Goal: Task Accomplishment & Management: Complete application form

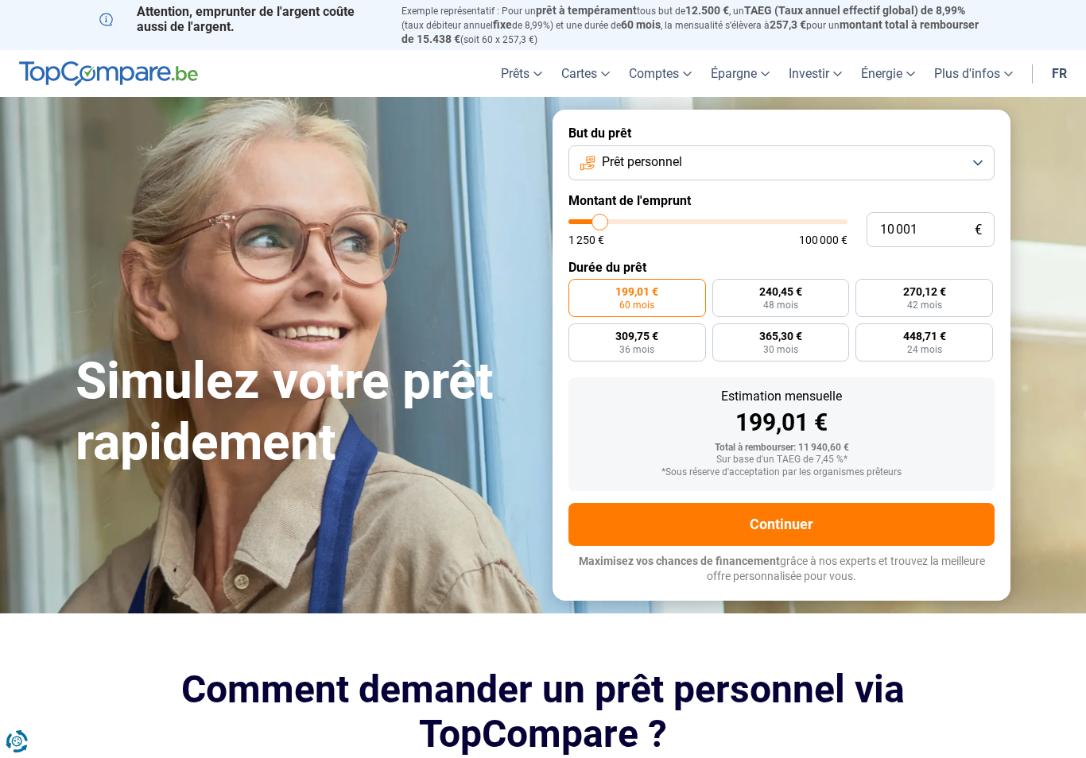
type input "13 250"
type input "13250"
type input "14 000"
type input "14000"
type input "15 000"
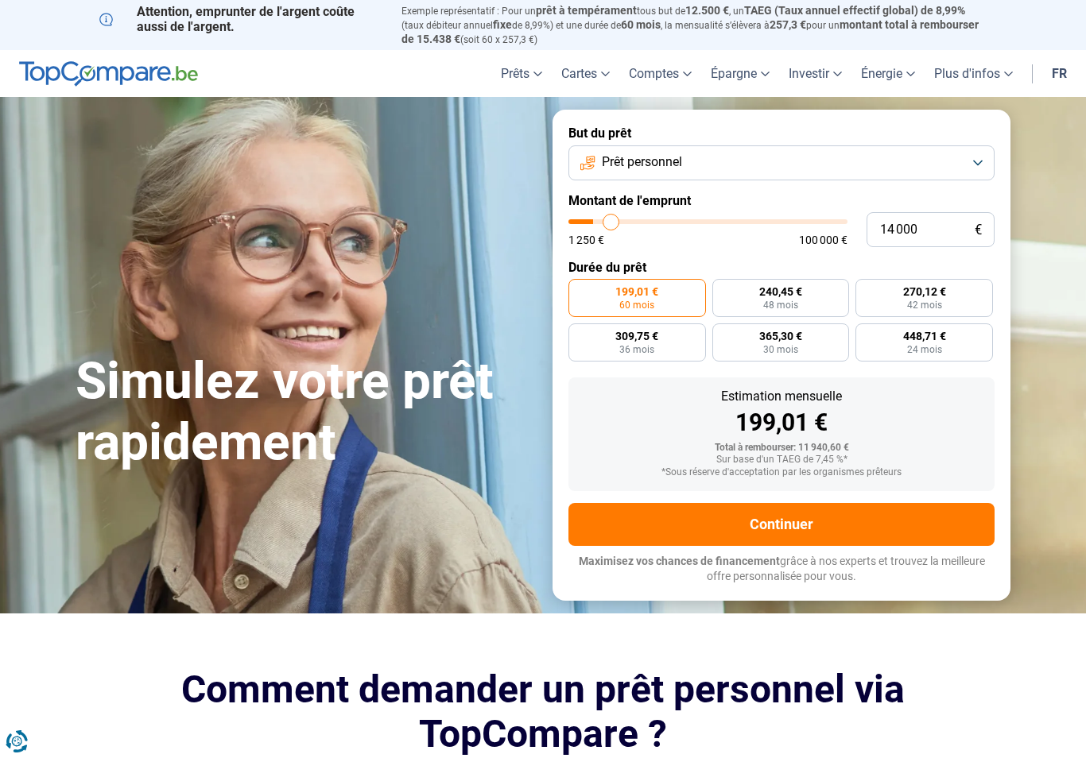
type input "15000"
type input "15 500"
type input "15500"
type input "16 250"
type input "16250"
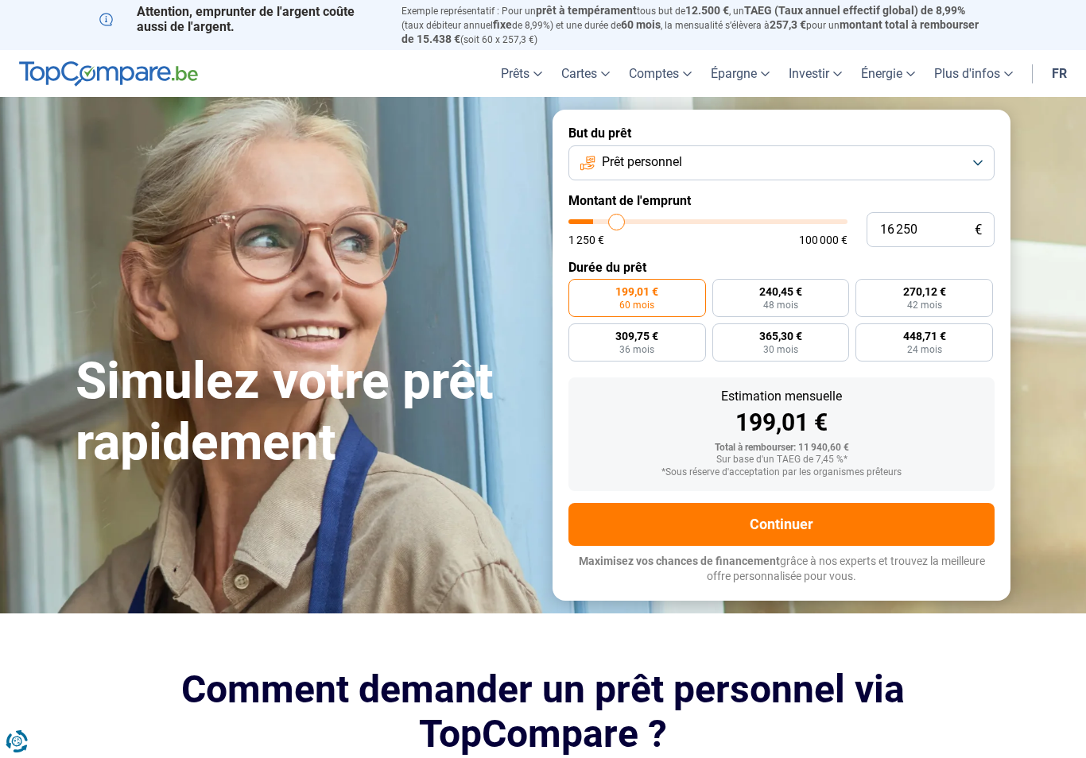
type input "16 500"
type input "16500"
type input "17 000"
type input "17000"
type input "17 750"
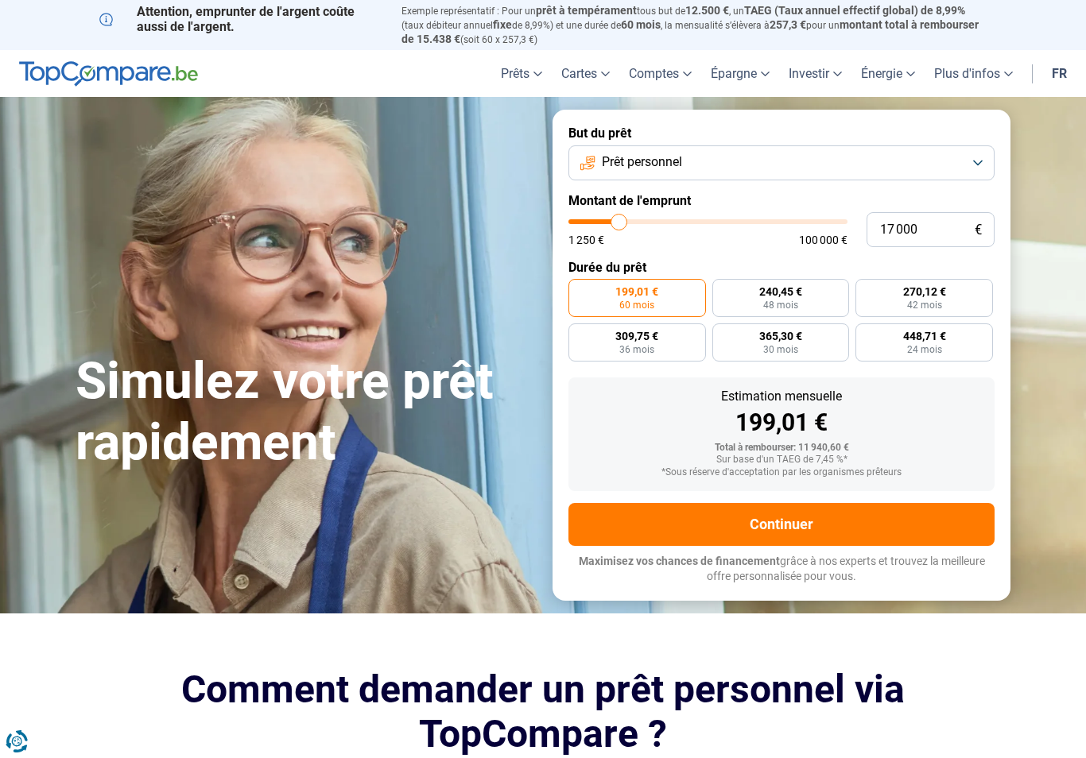
type input "17750"
type input "18 250"
type input "18250"
type input "19 250"
type input "19250"
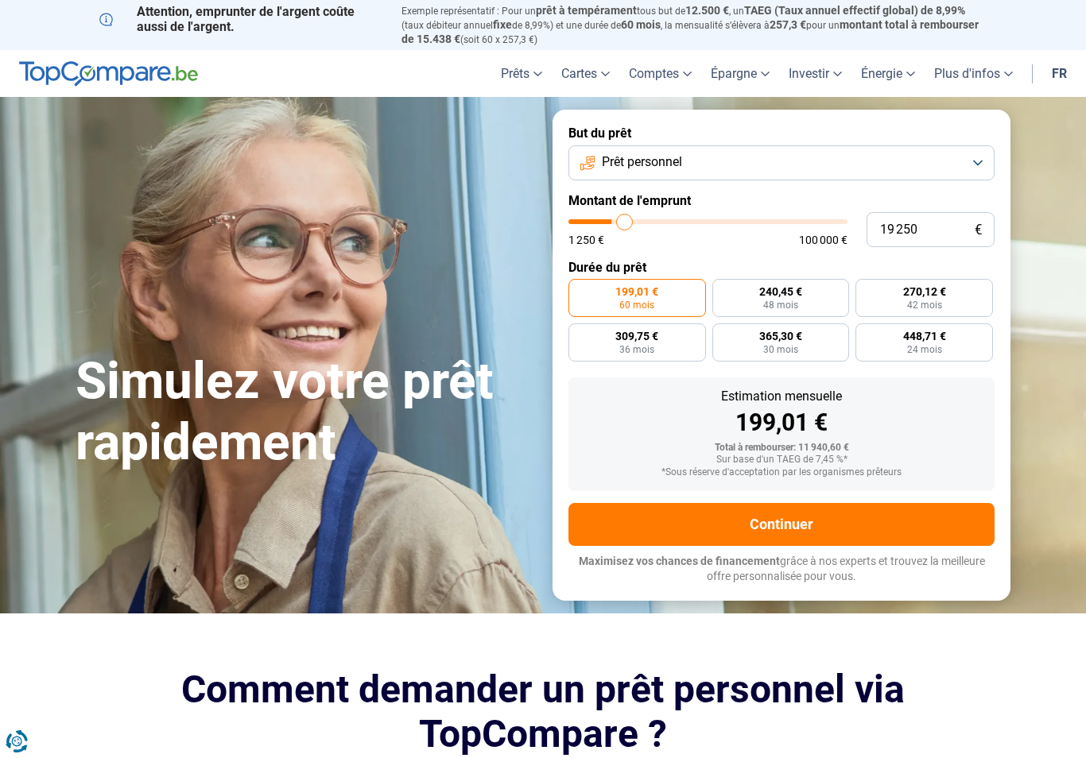
type input "19 750"
type input "19750"
type input "20 000"
type input "20000"
type input "20 750"
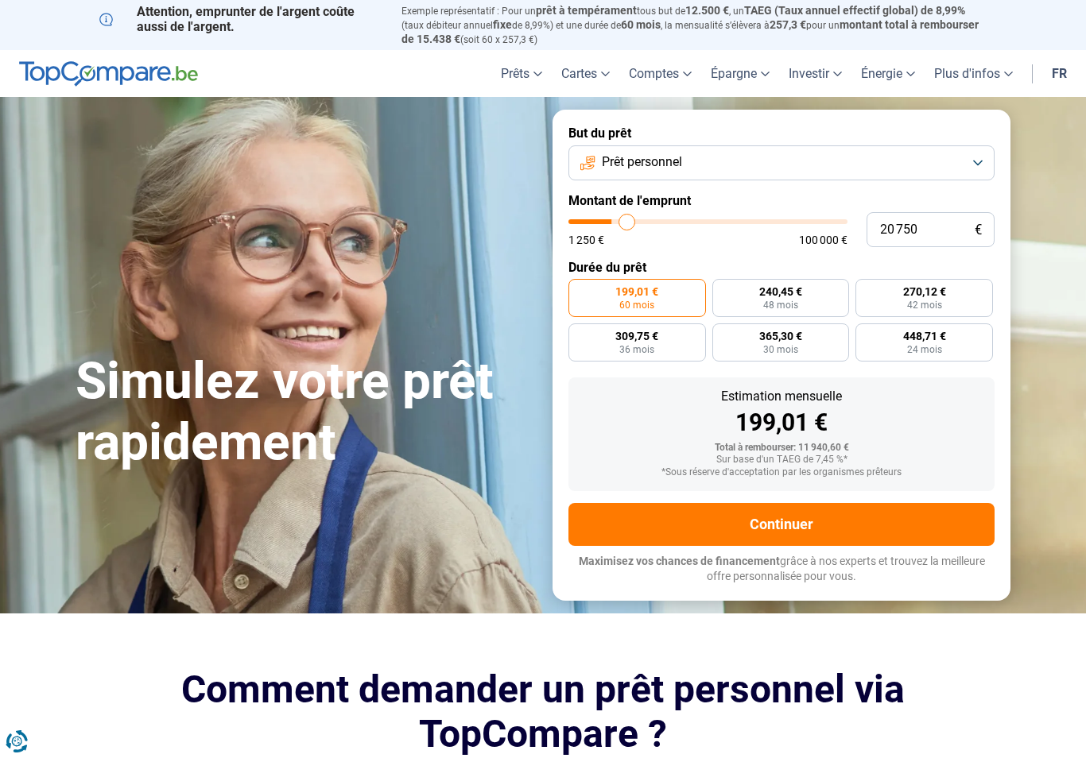
type input "20750"
type input "21 000"
type input "21000"
type input "21 250"
type input "21250"
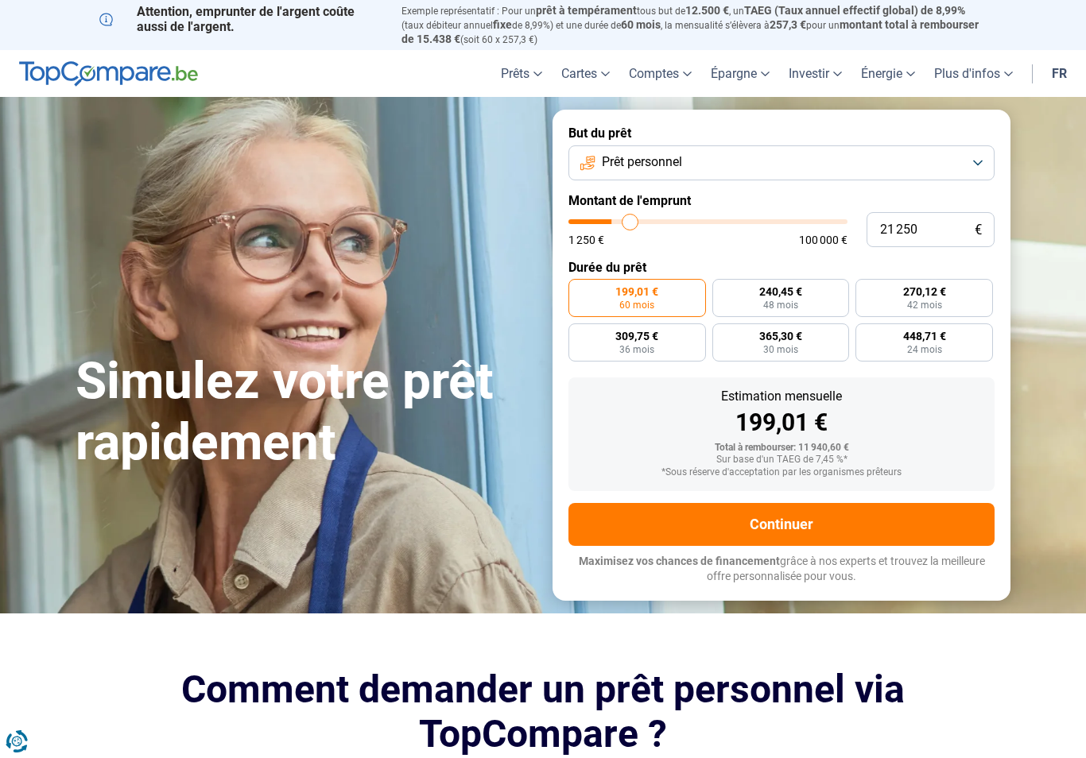
type input "22 000"
type input "22000"
type input "22 250"
type input "22250"
type input "22 500"
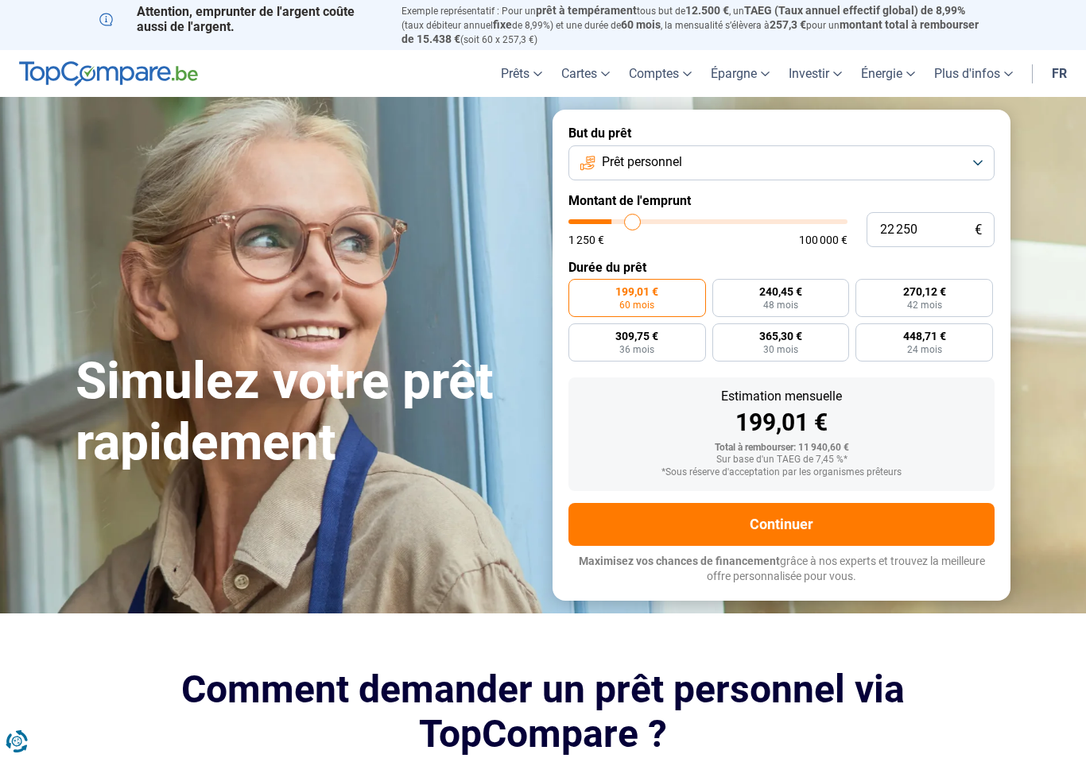
type input "22500"
type input "22 750"
type input "22750"
type input "23 000"
type input "23000"
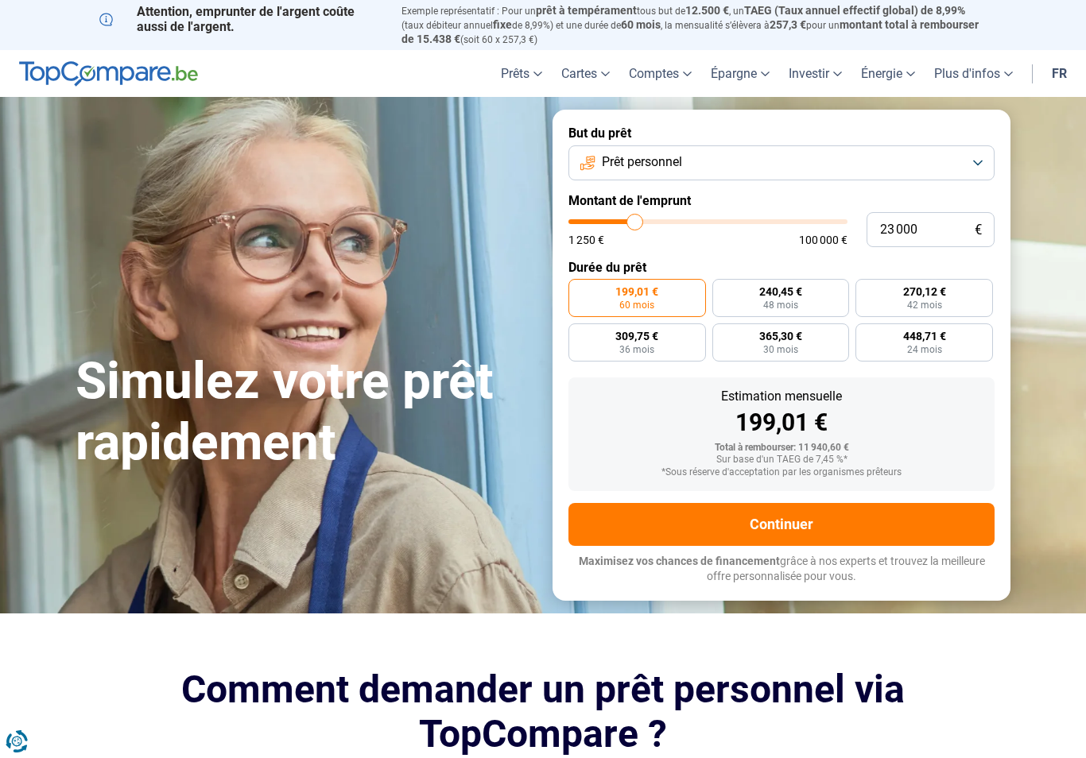
type input "23 500"
type input "23500"
type input "23 750"
type input "23750"
type input "24 000"
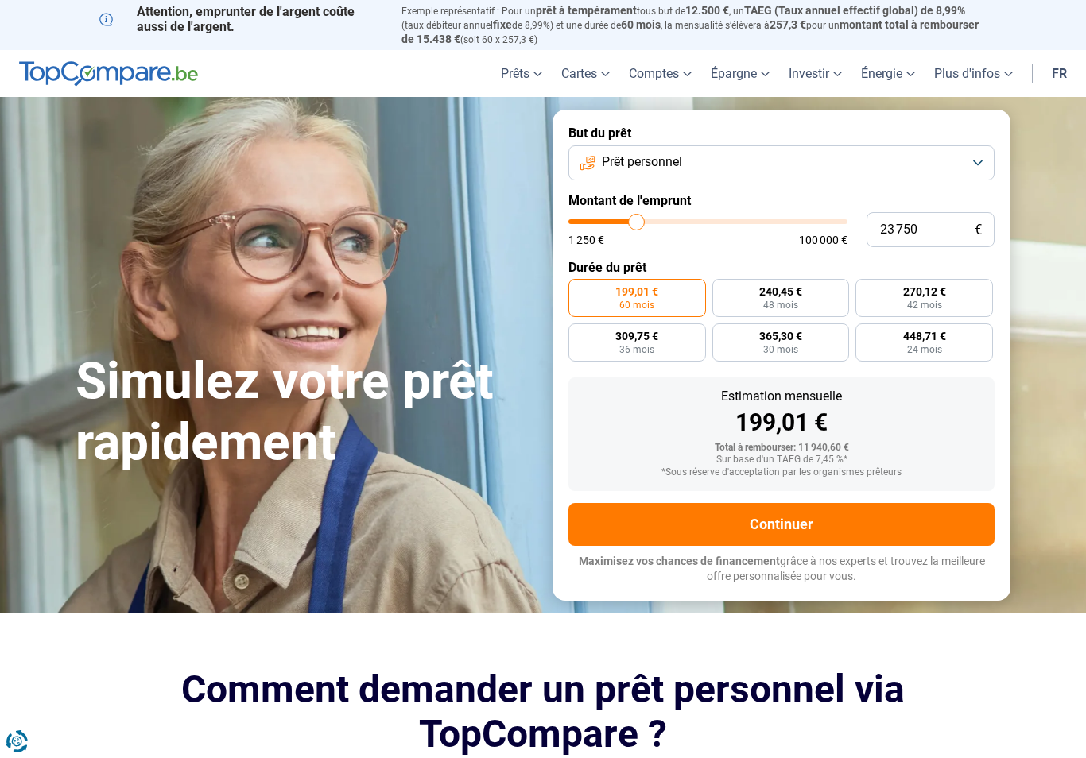
type input "24000"
type input "24 250"
type input "24250"
type input "24 500"
type input "24500"
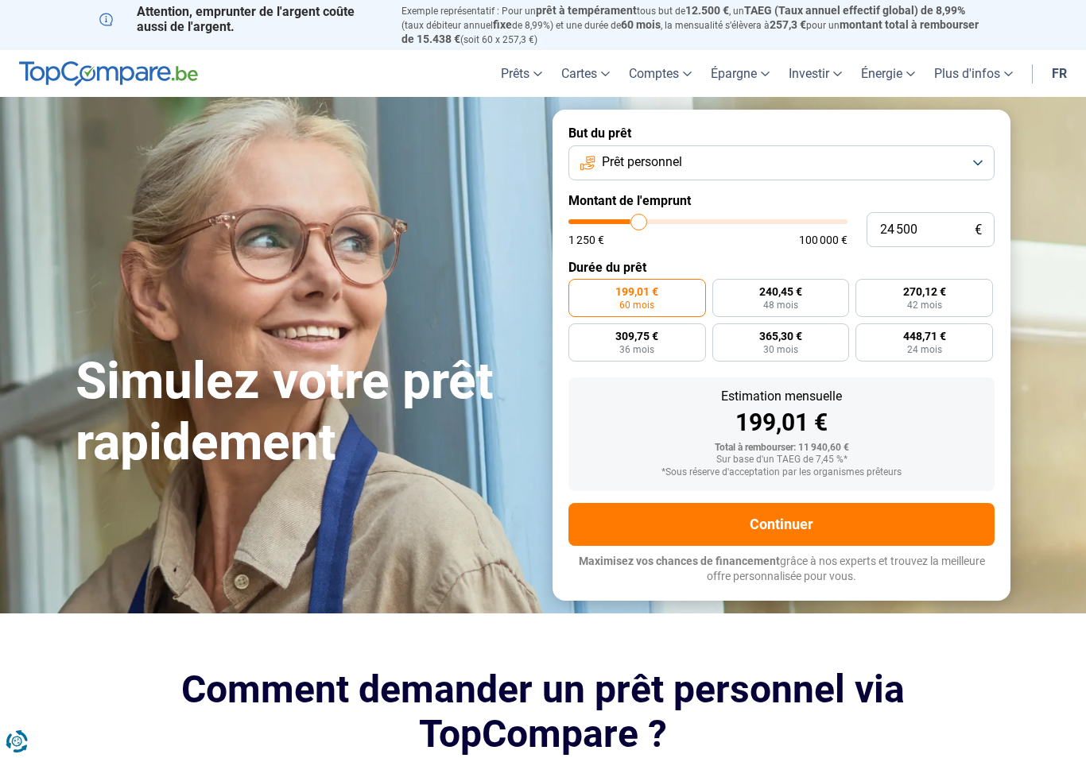
type input "25 000"
type input "25000"
type input "25 250"
type input "25250"
type input "25 500"
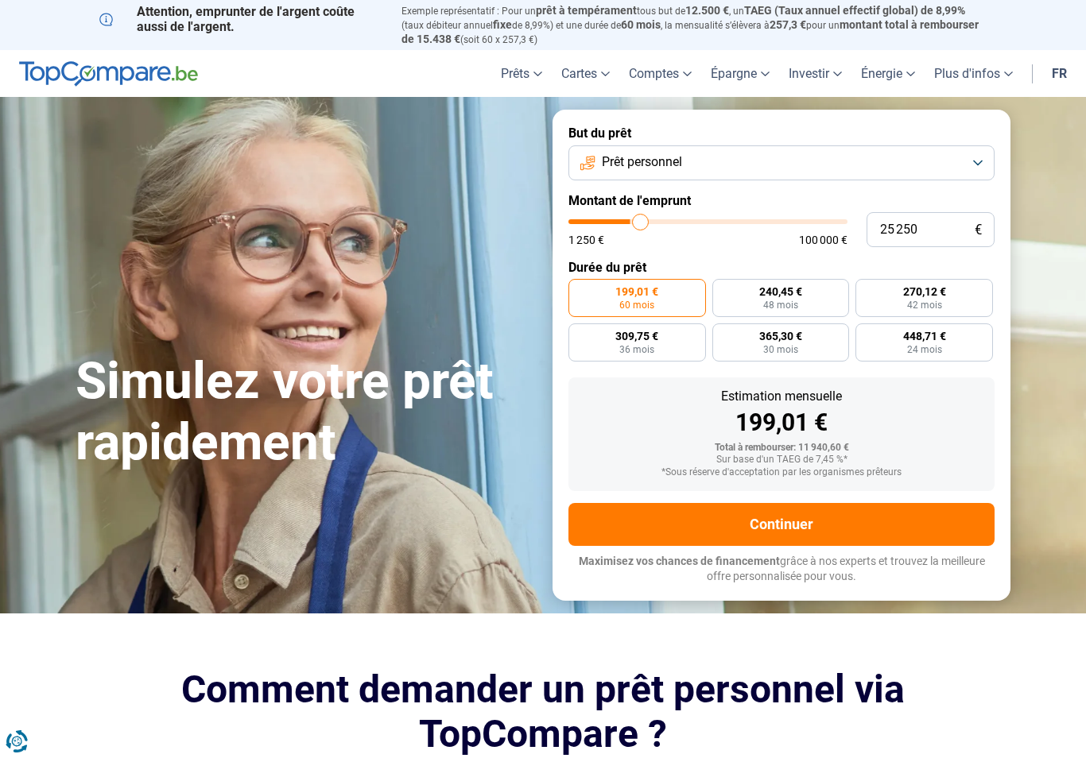
type input "25500"
type input "25 750"
type input "25750"
type input "26 000"
type input "26000"
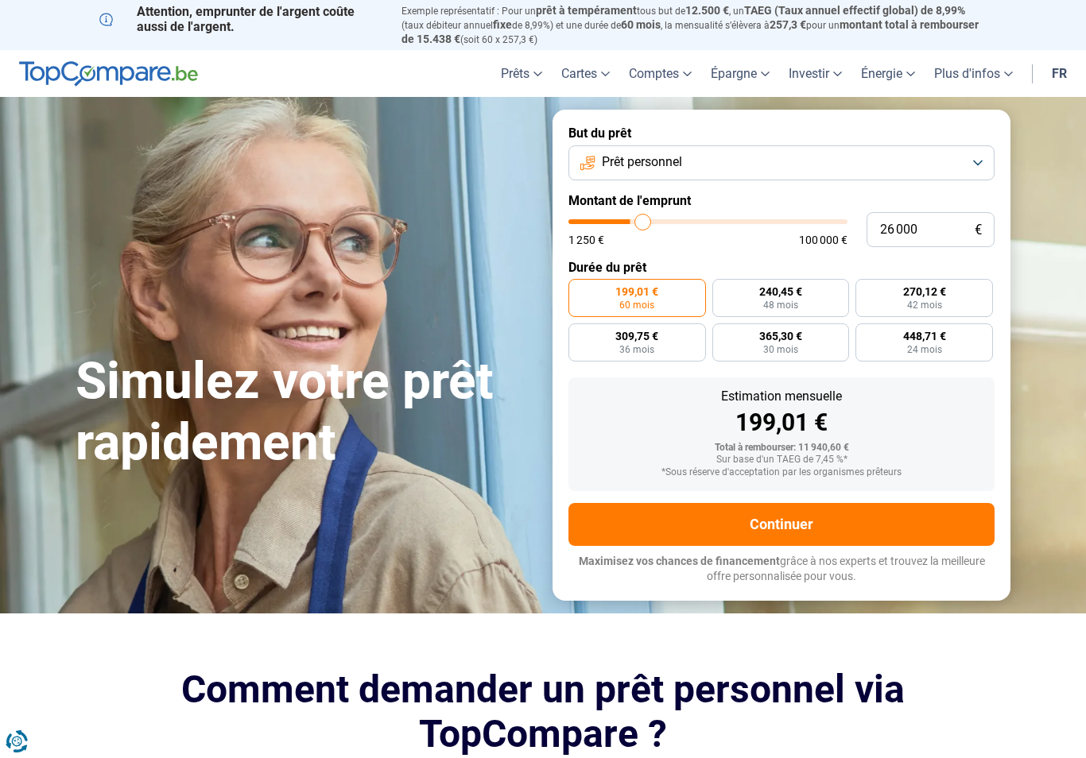
type input "26 500"
type input "26500"
type input "26 750"
type input "26750"
type input "27 000"
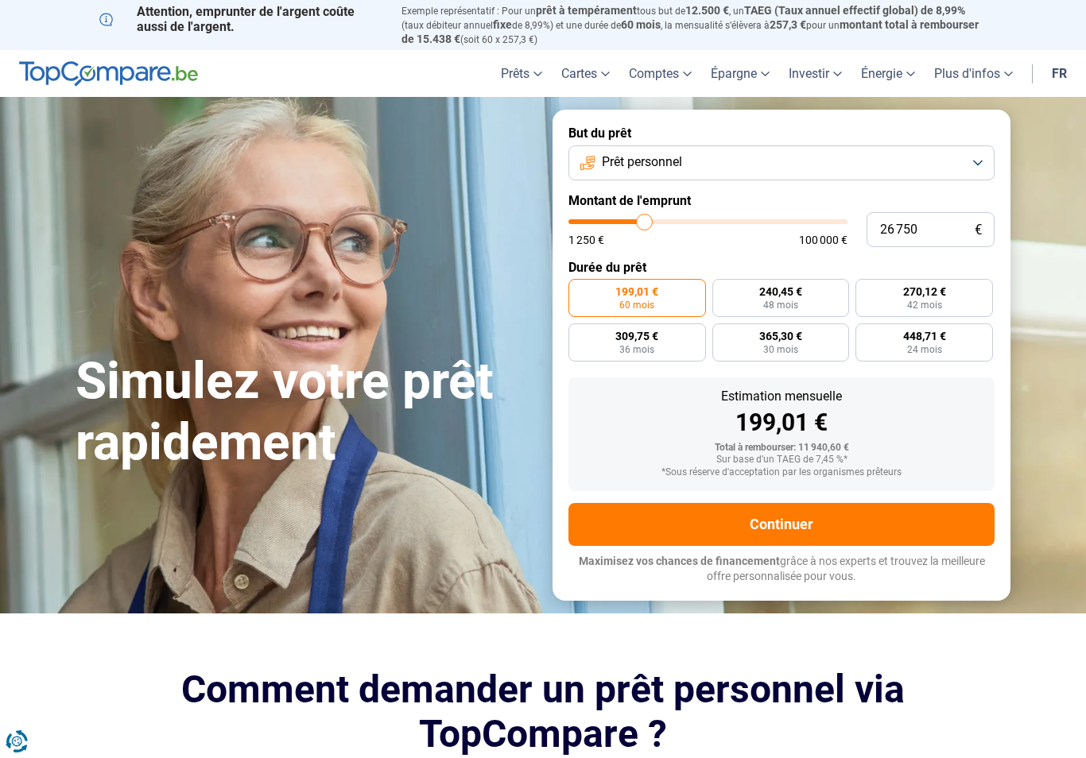
type input "27000"
type input "27 250"
type input "27250"
type input "27 500"
type input "27500"
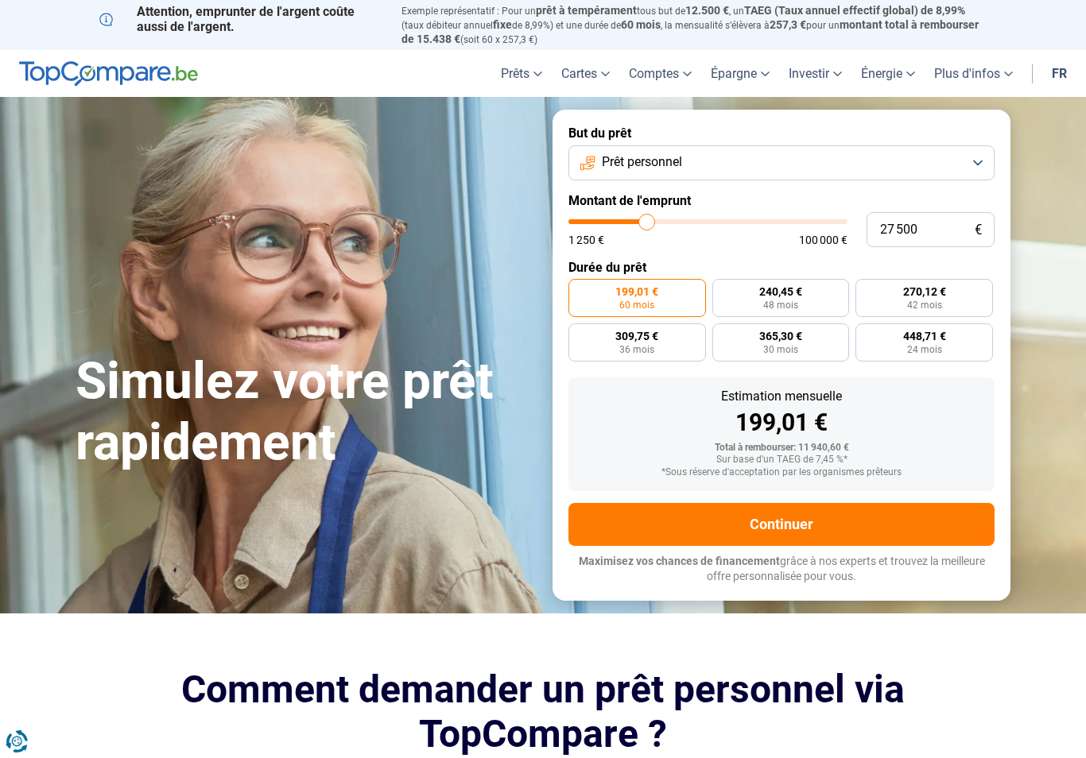
type input "28 000"
type input "28000"
radio input "false"
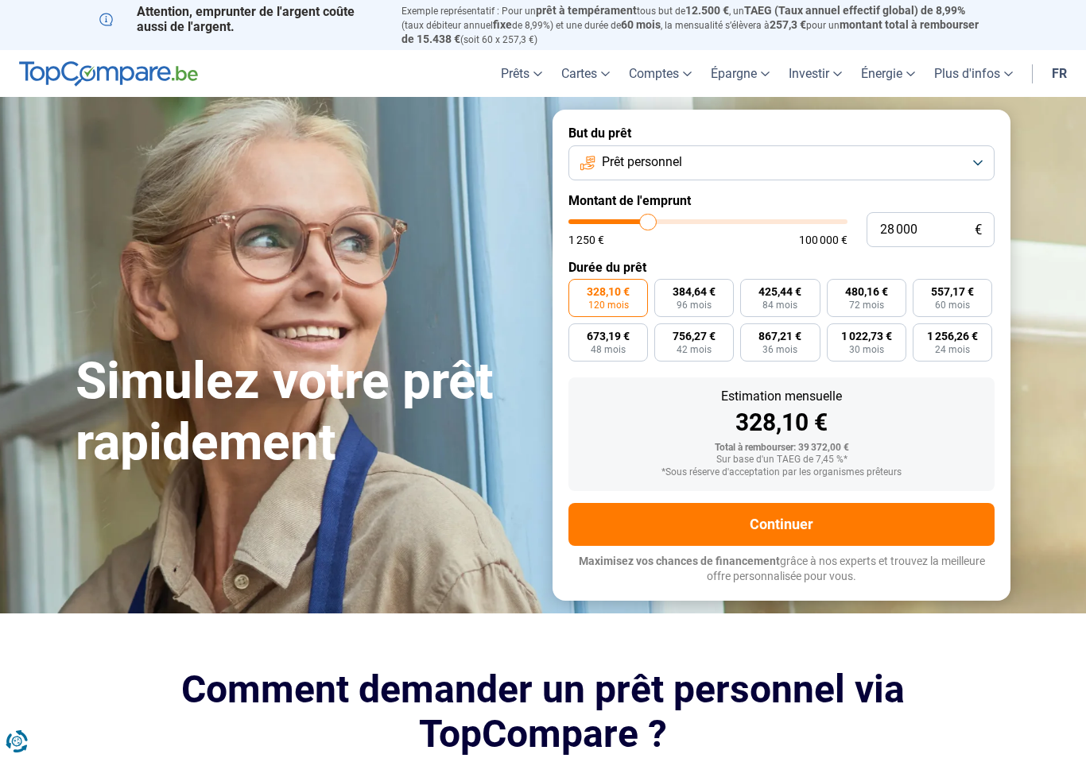
type input "31 000"
type input "31000"
type input "31 250"
type input "31250"
type input "31 750"
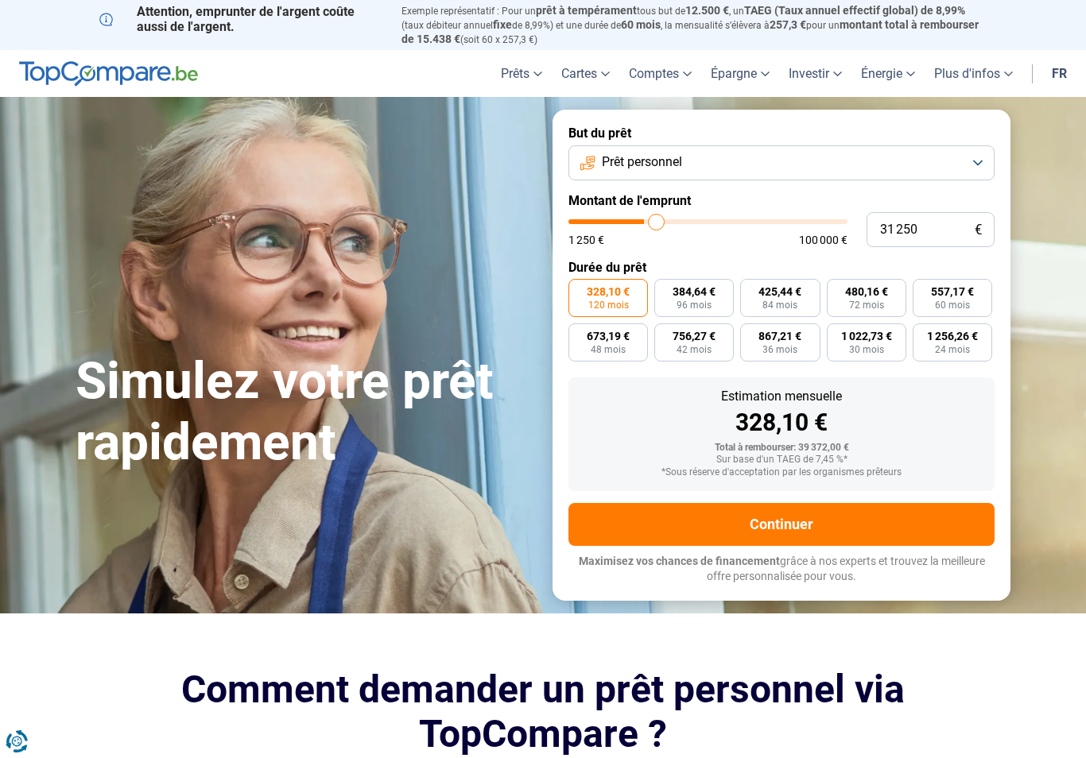
type input "31750"
type input "32 750"
type input "32750"
type input "33 500"
type input "33500"
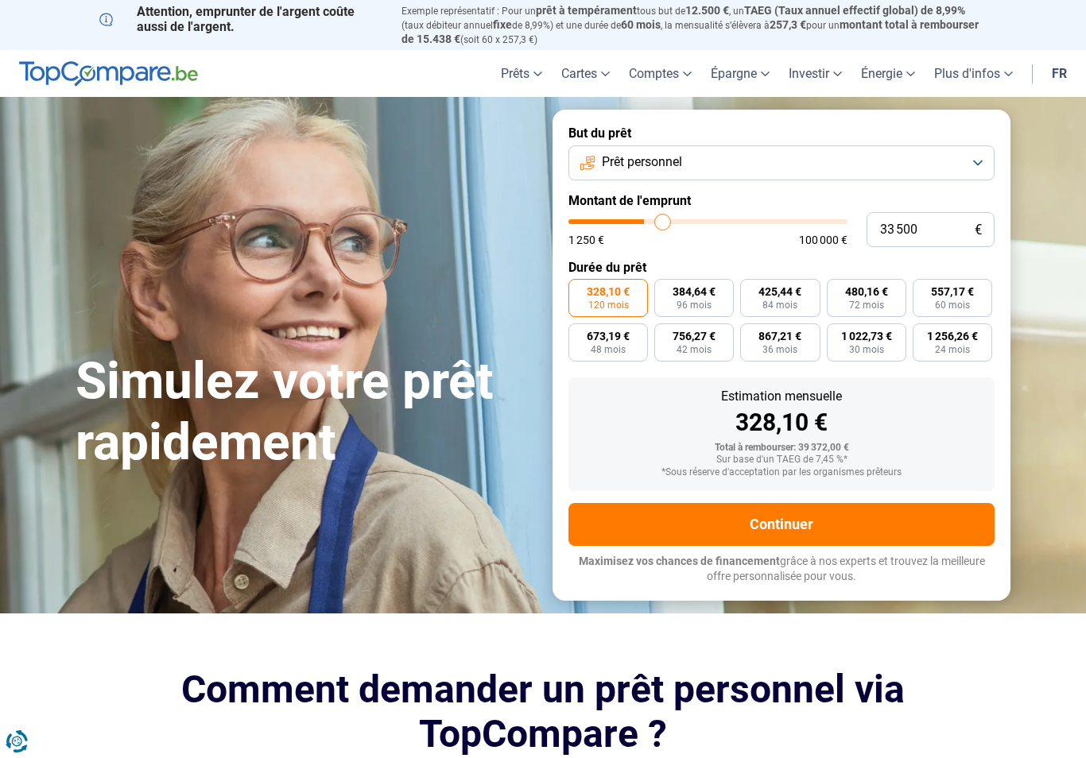
type input "34 500"
type input "34500"
type input "35 500"
type input "35500"
type input "36 250"
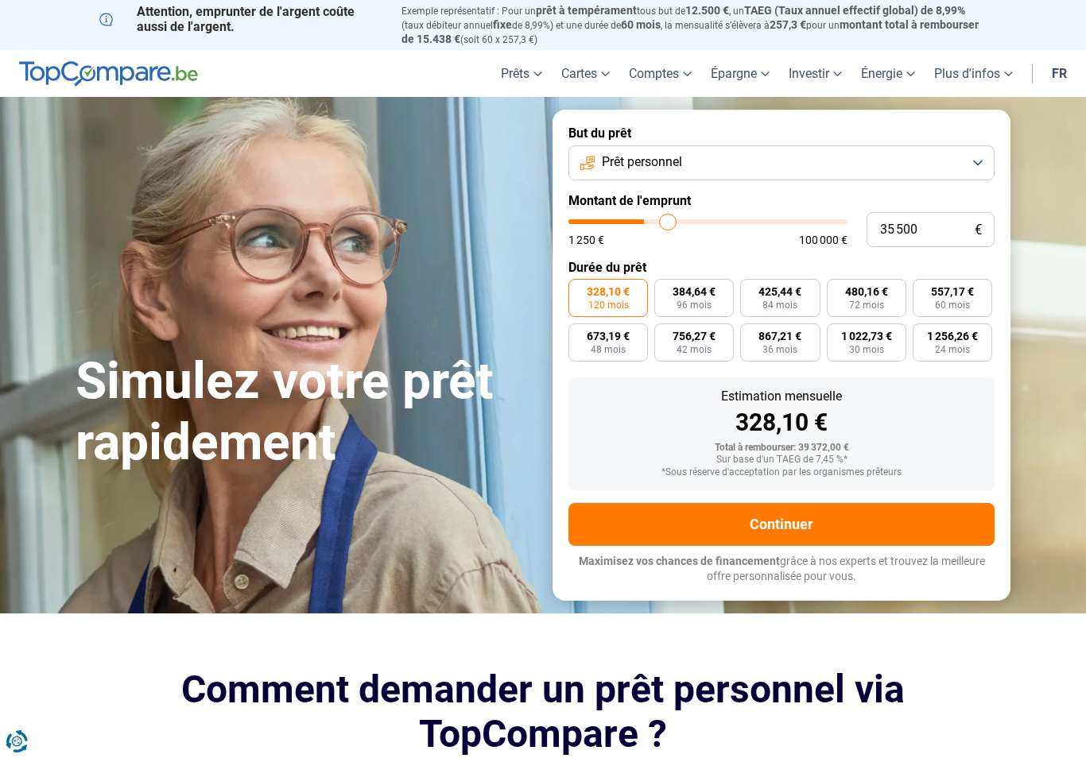
type input "36250"
type input "37 000"
type input "37000"
type input "37 500"
type input "37500"
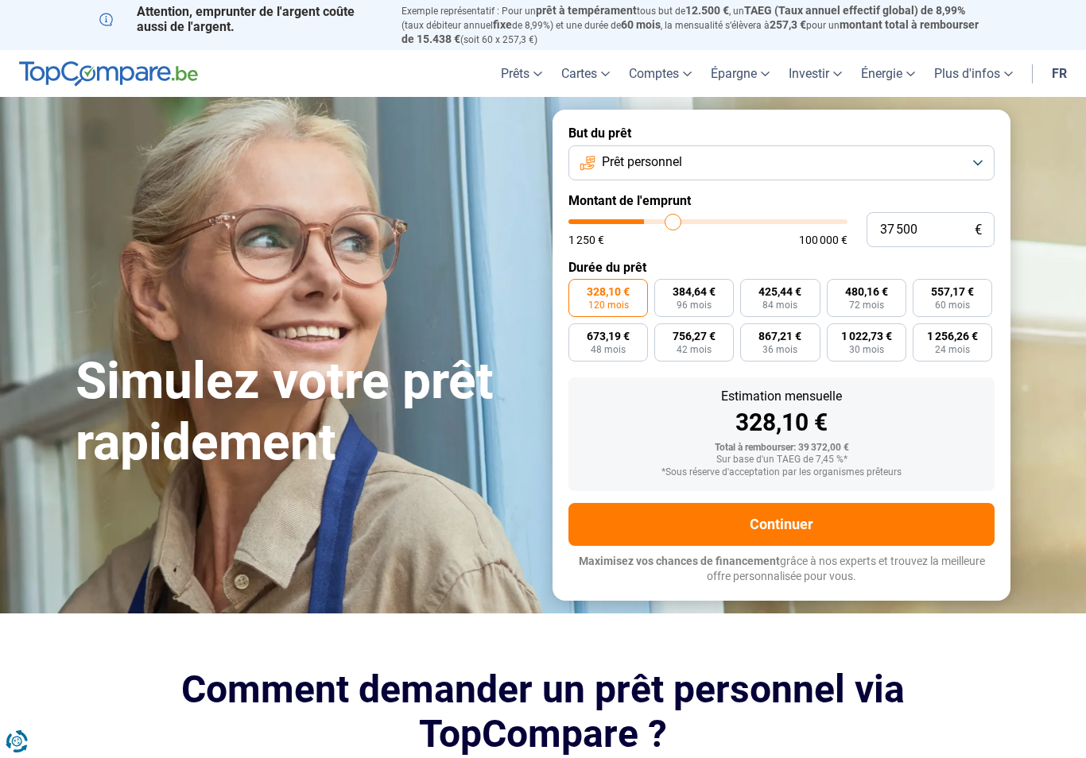
type input "37 750"
type input "37750"
type input "38 000"
type input "38000"
type input "38 500"
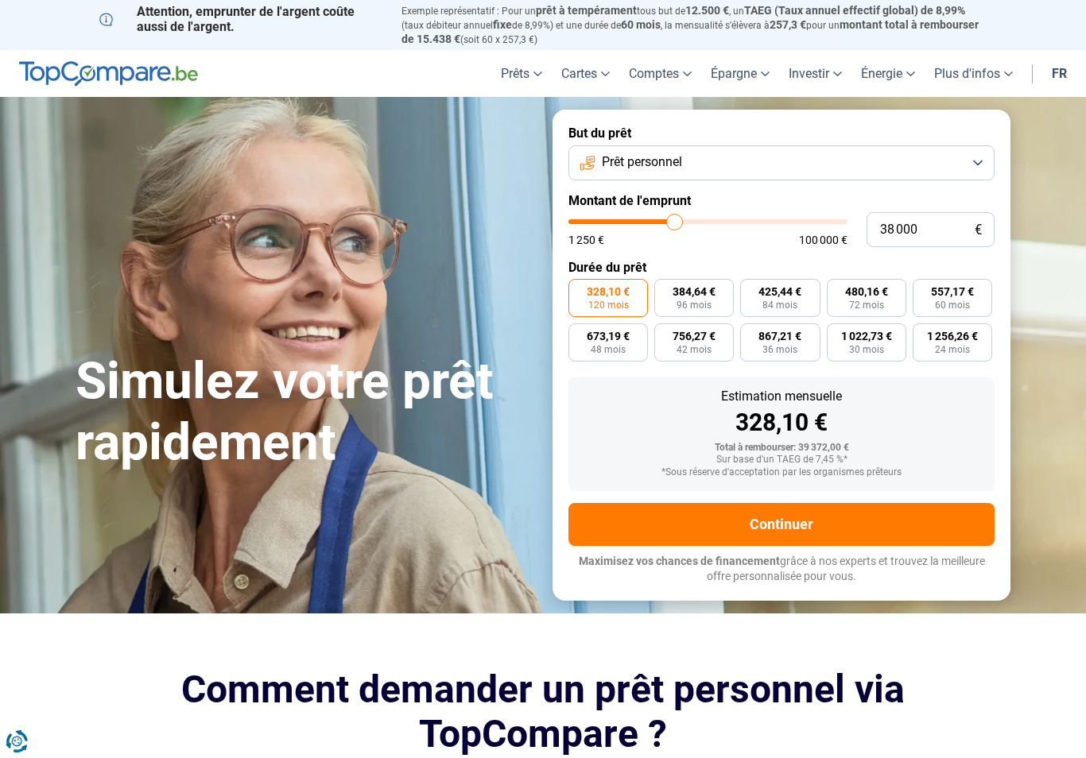
type input "38500"
type input "38 750"
type input "38750"
type input "39 000"
type input "39000"
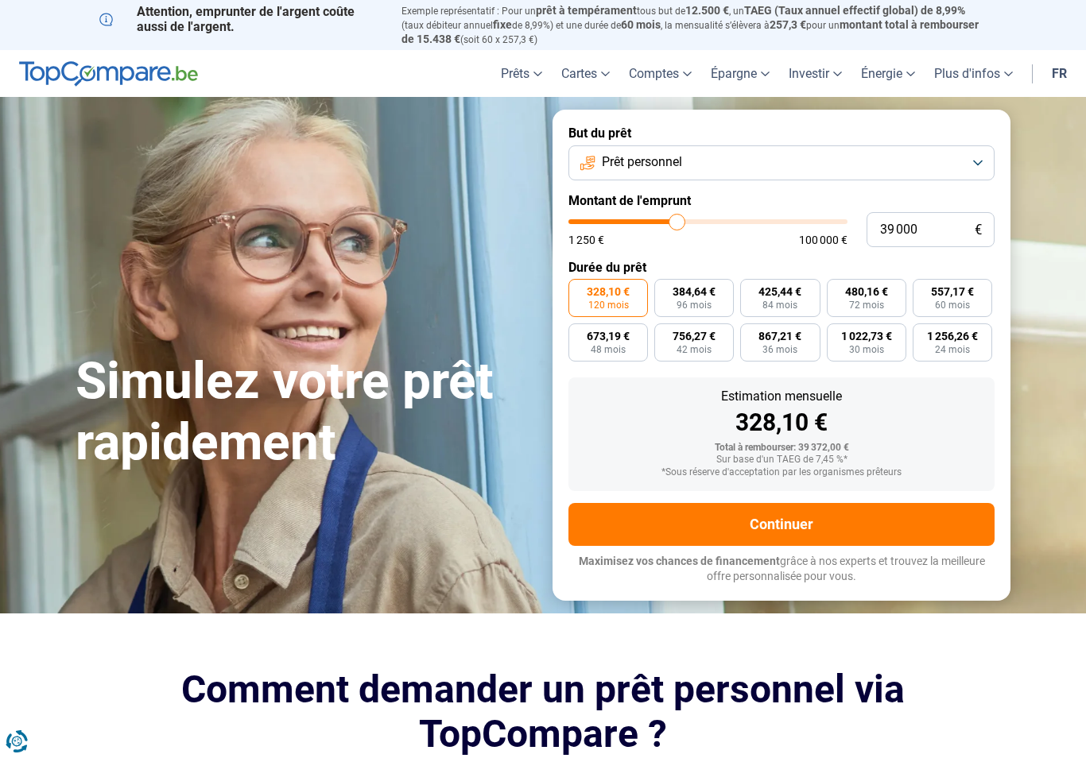
type input "39 250"
type input "39250"
type input "39 500"
type input "39500"
type input "40 000"
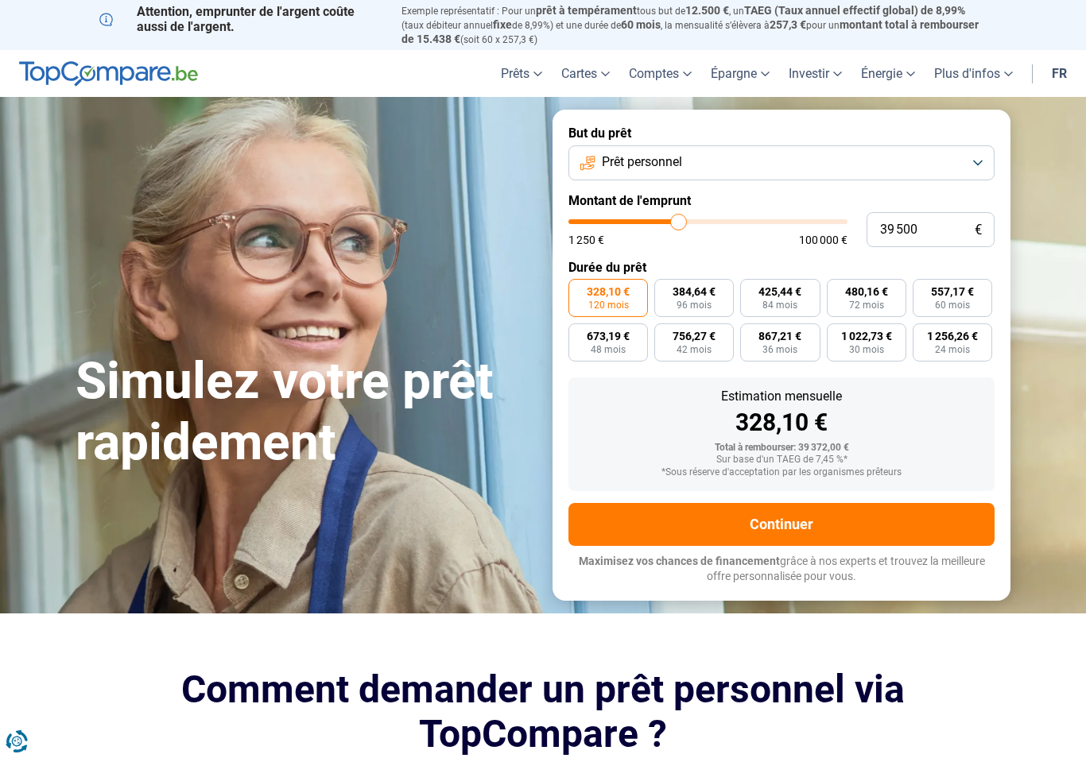
type input "40000"
type input "40 250"
type input "40250"
type input "40 500"
type input "40500"
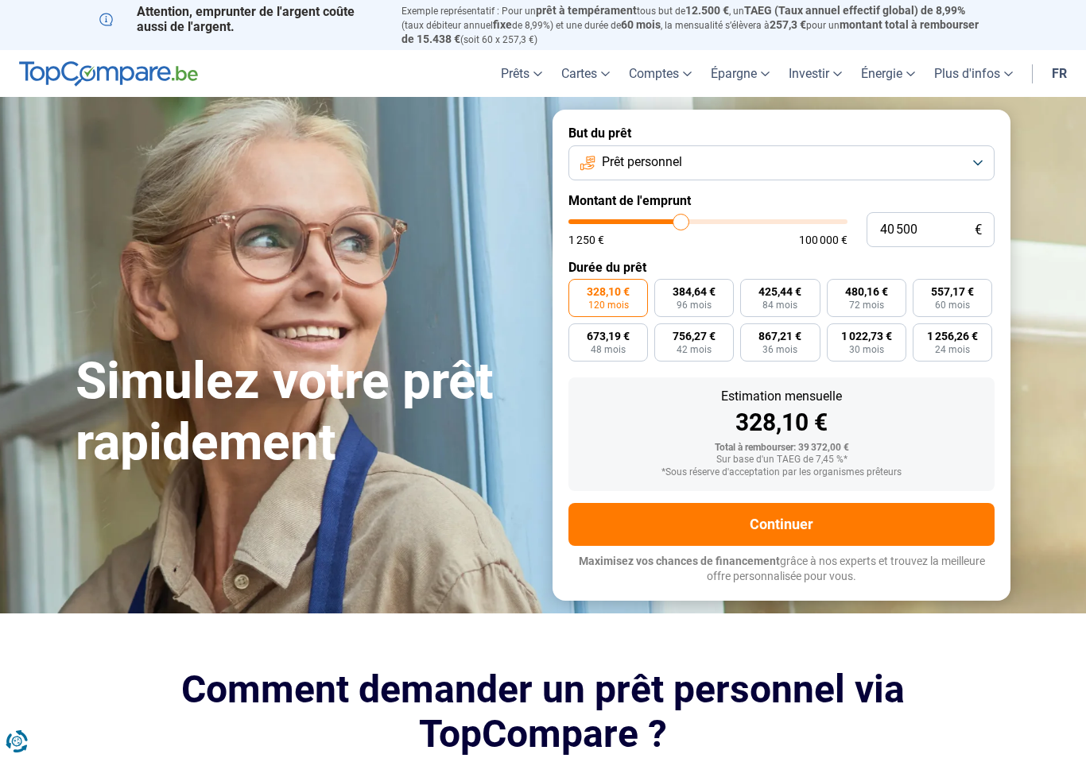
type input "40 750"
type input "40750"
type input "41 000"
type input "41000"
type input "41 500"
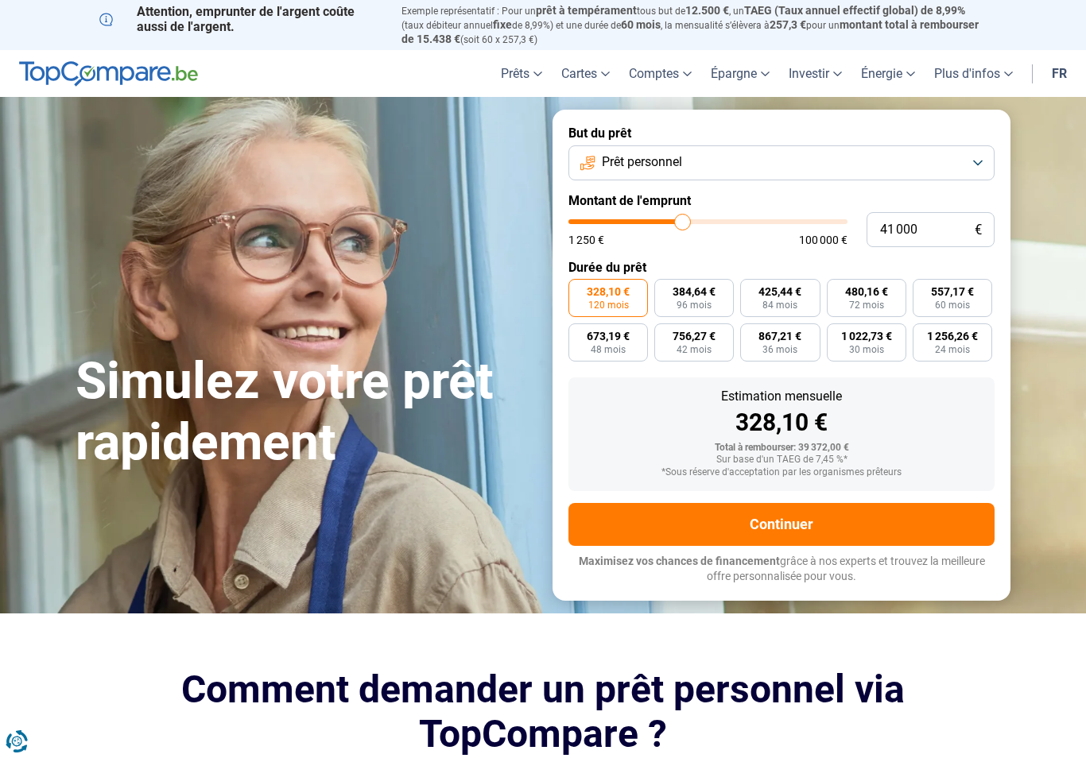
type input "41500"
type input "41 750"
type input "41750"
type input "42 000"
type input "42000"
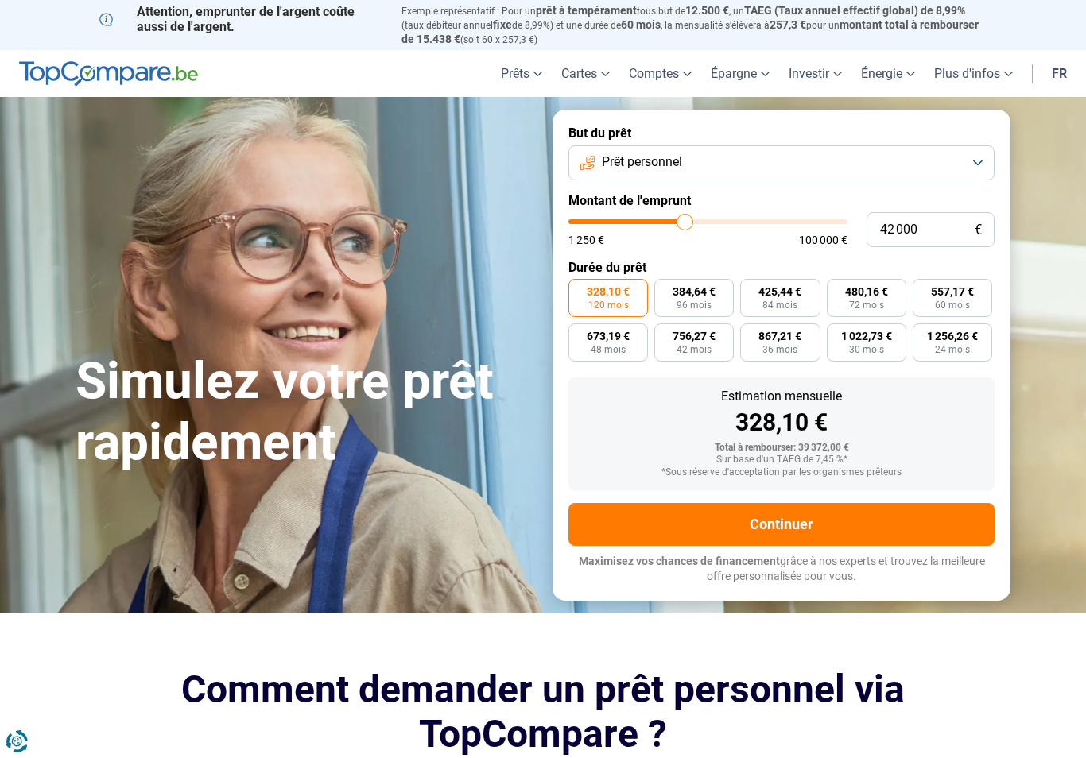
type input "42 250"
type input "42250"
type input "42 750"
type input "42750"
type input "43 000"
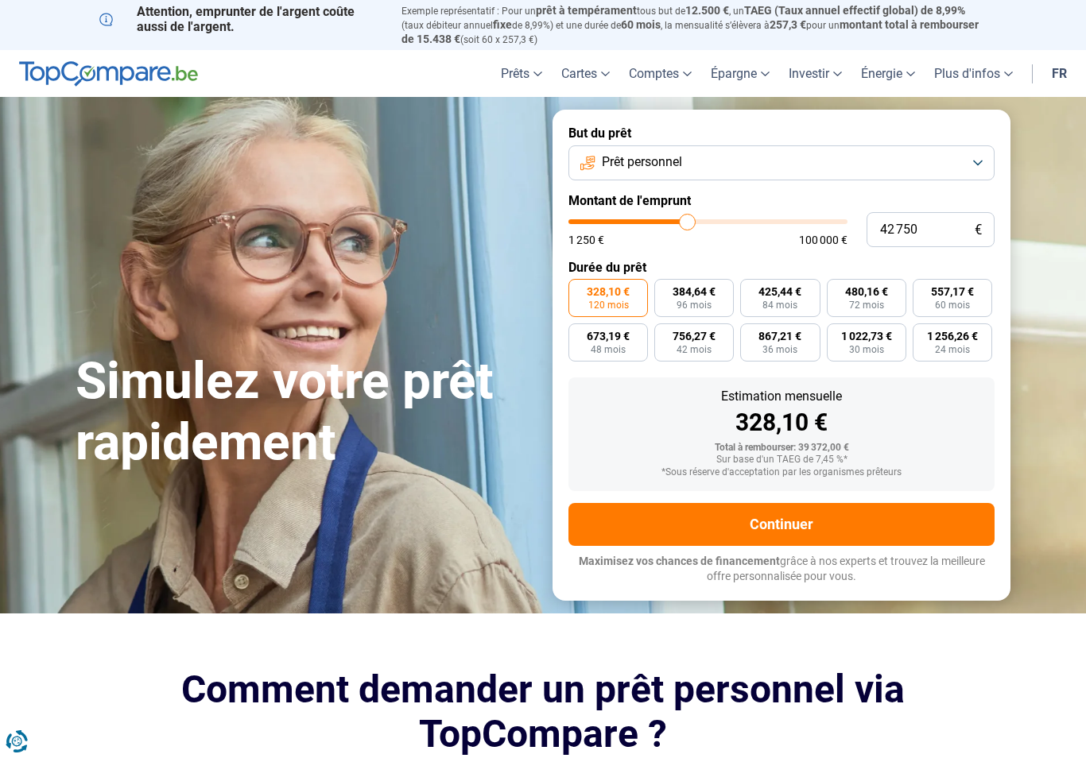
type input "43000"
type input "43 250"
type input "43250"
type input "43 500"
type input "43500"
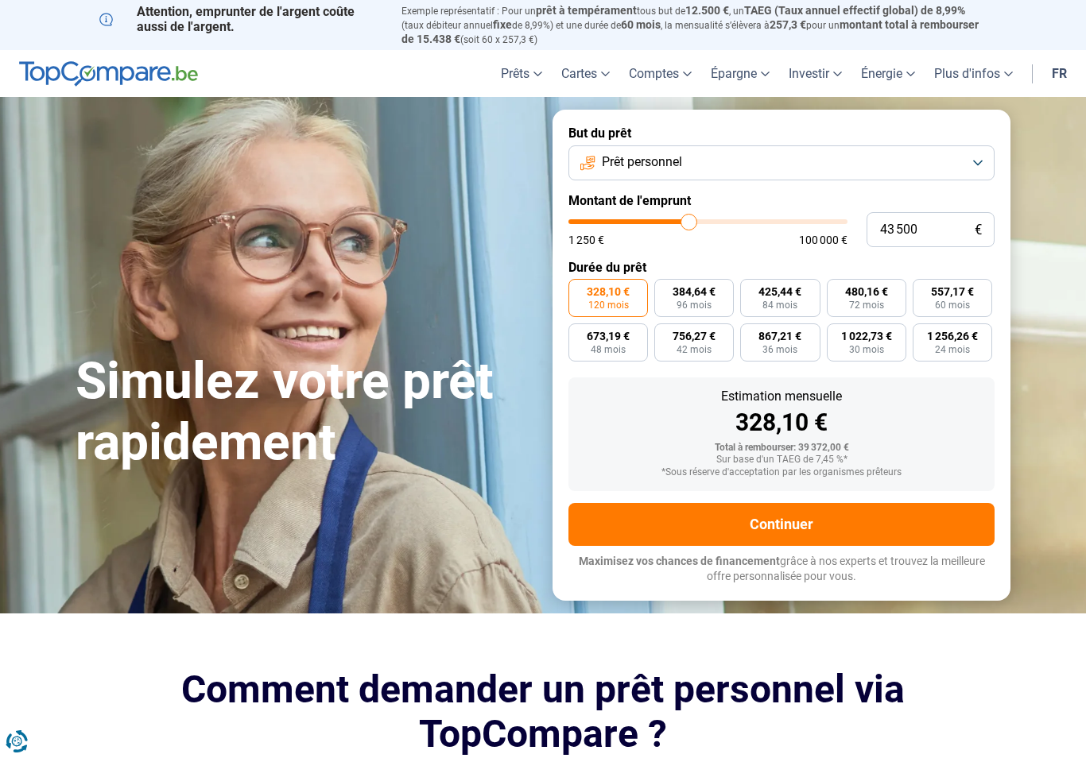
type input "43 750"
type input "43750"
type input "44 250"
type input "44250"
type input "44 500"
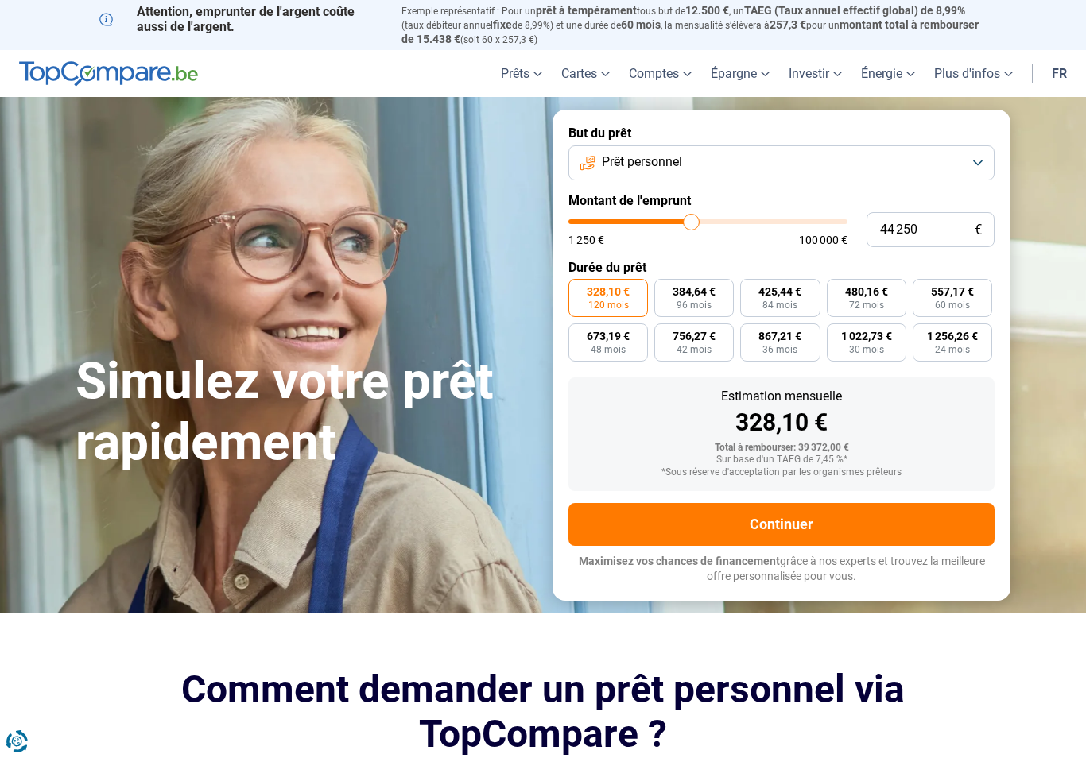
type input "44500"
type input "44 750"
type input "44750"
type input "45 000"
type input "45000"
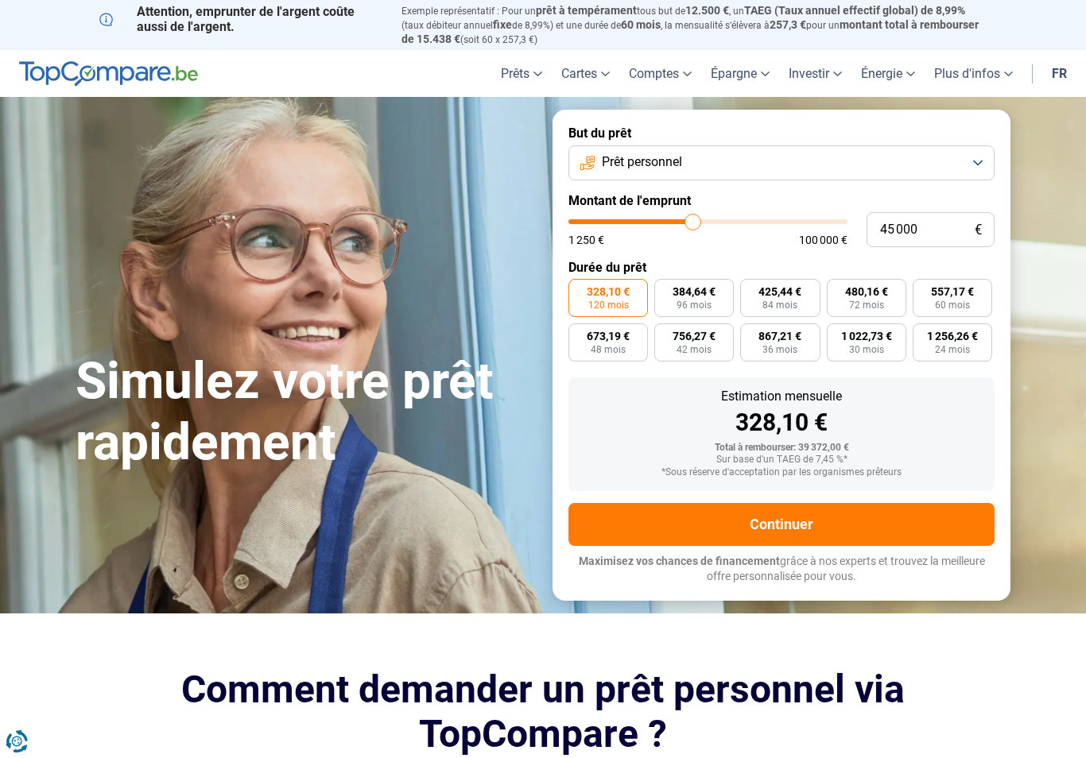
type input "45 250"
type input "45250"
type input "45 750"
type input "45750"
type input "46 000"
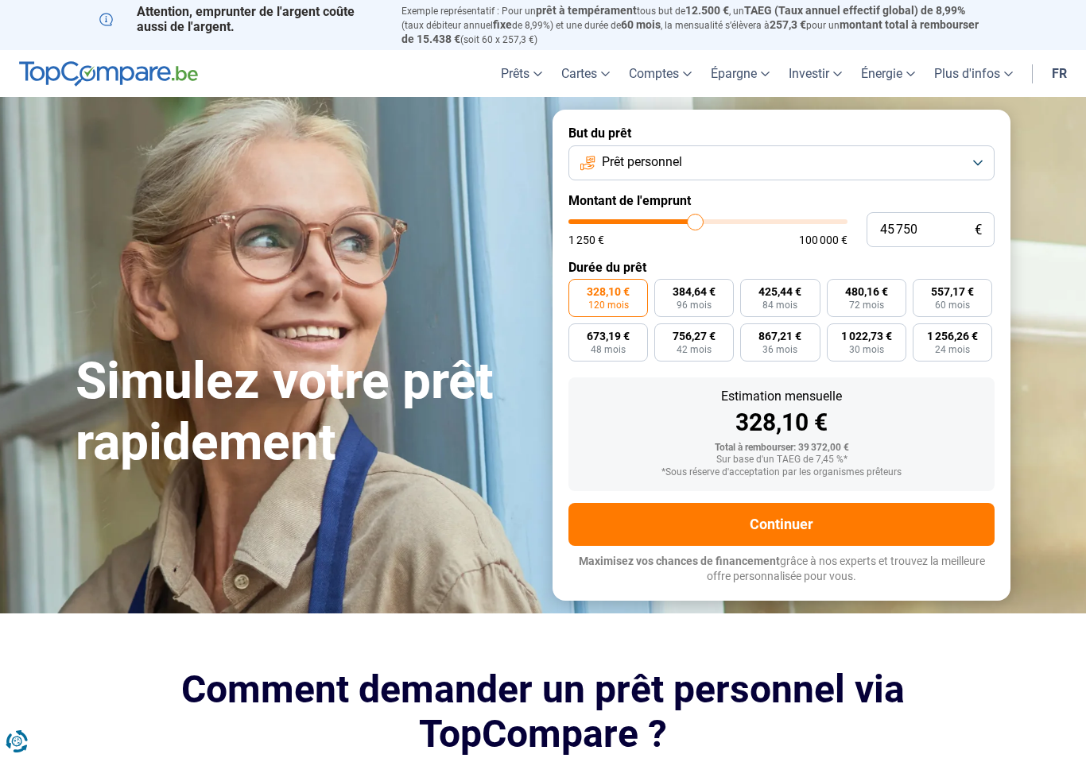
type input "46000"
type input "46 250"
type input "46250"
type input "46 500"
type input "46500"
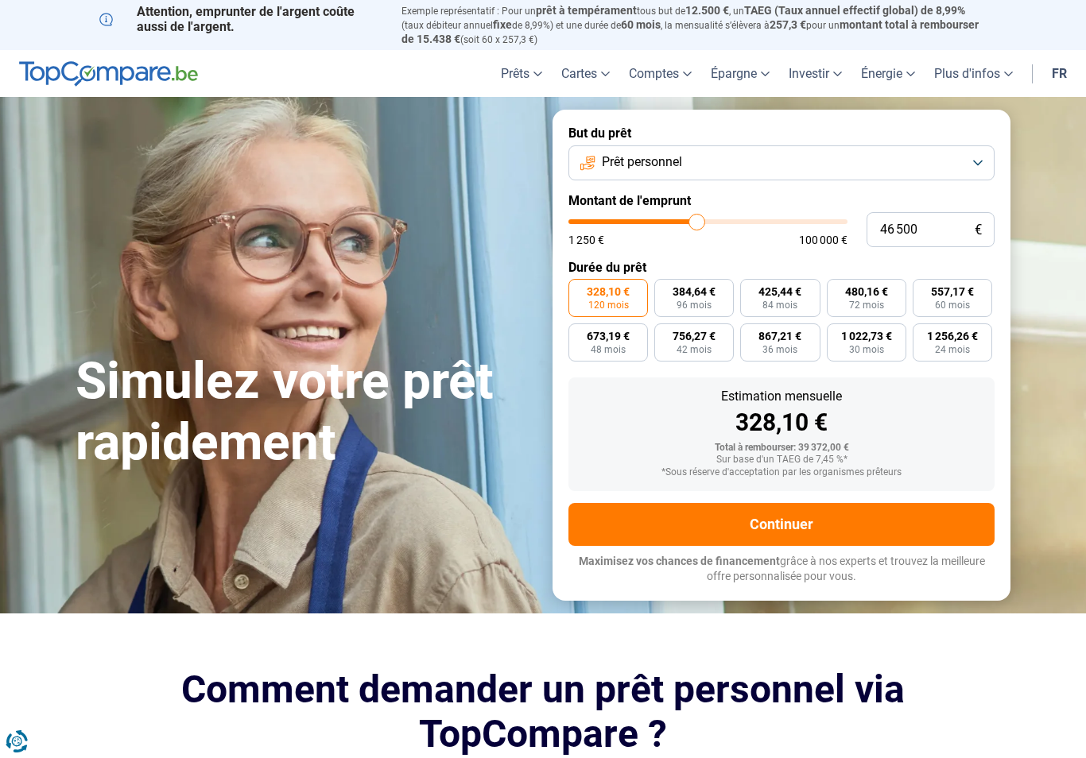
type input "46 750"
type input "46750"
type input "47 250"
type input "47250"
type input "47 500"
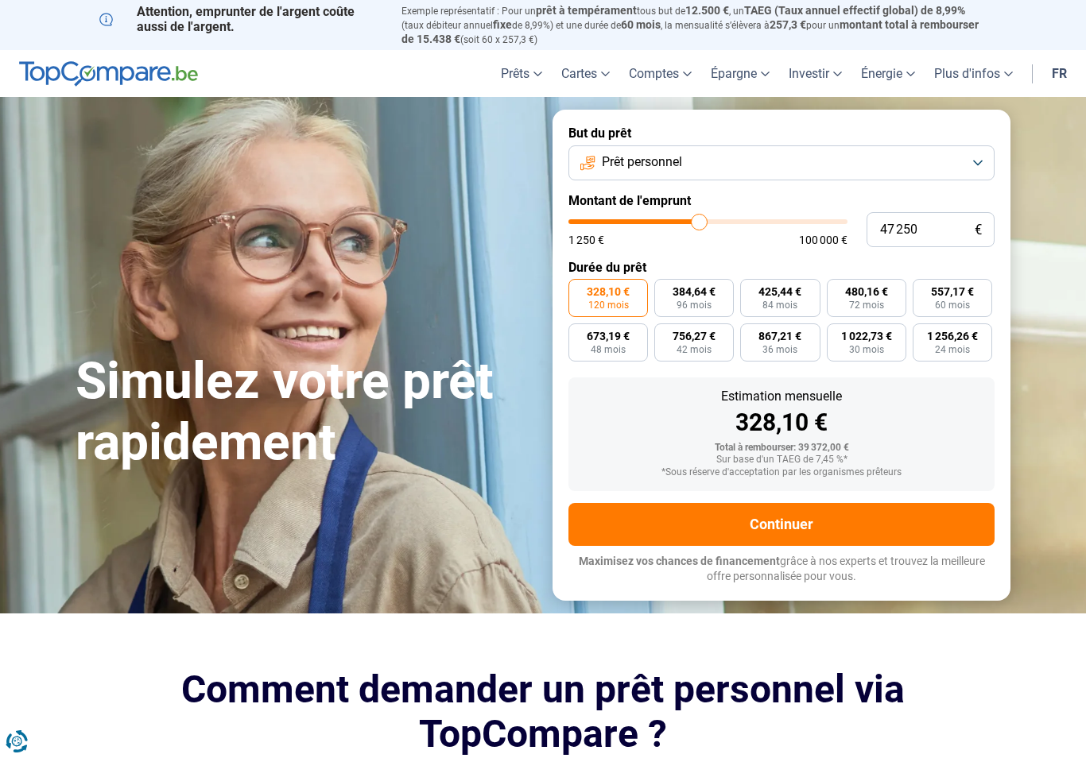
type input "47500"
type input "47 750"
type input "47750"
type input "48 000"
type input "48000"
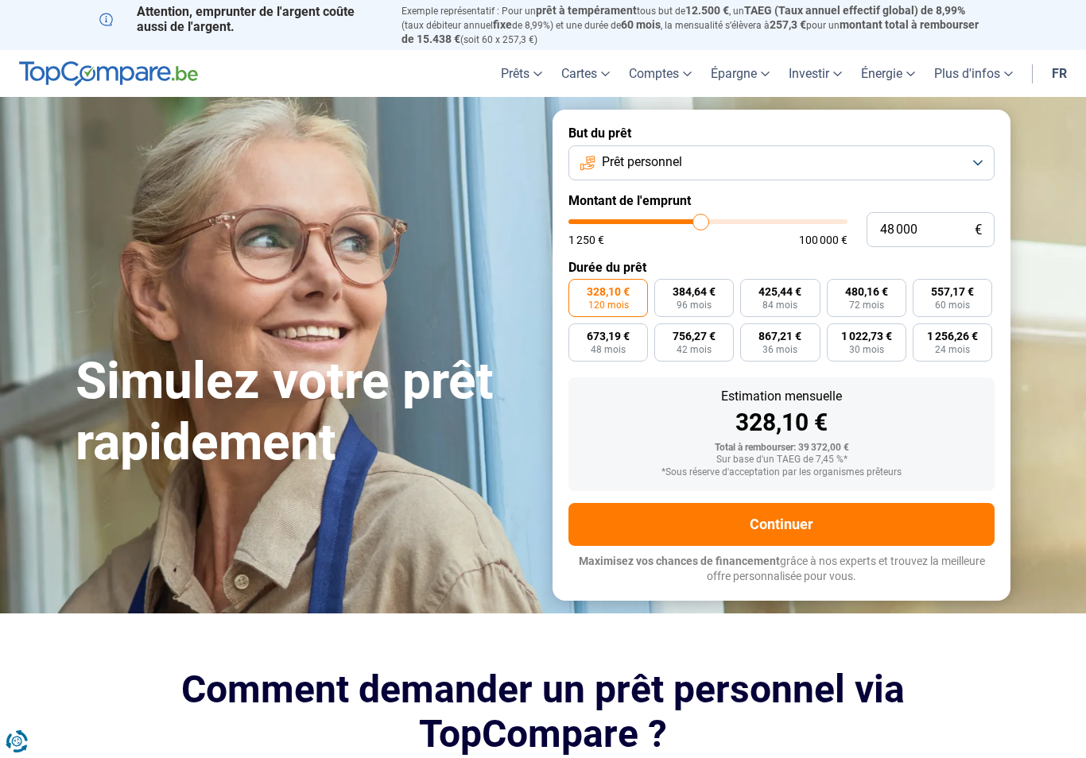
type input "48 250"
type input "48250"
type input "48 750"
type input "48750"
type input "49 000"
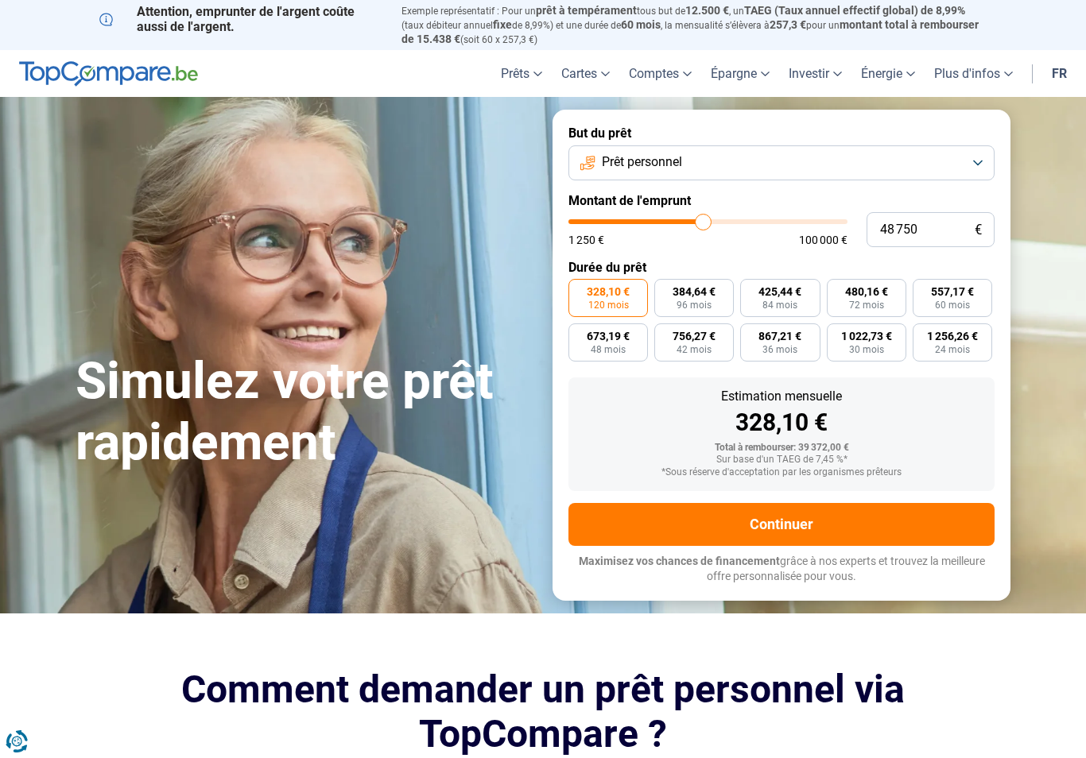
type input "49000"
type input "49 250"
type input "49250"
type input "49 500"
type input "49500"
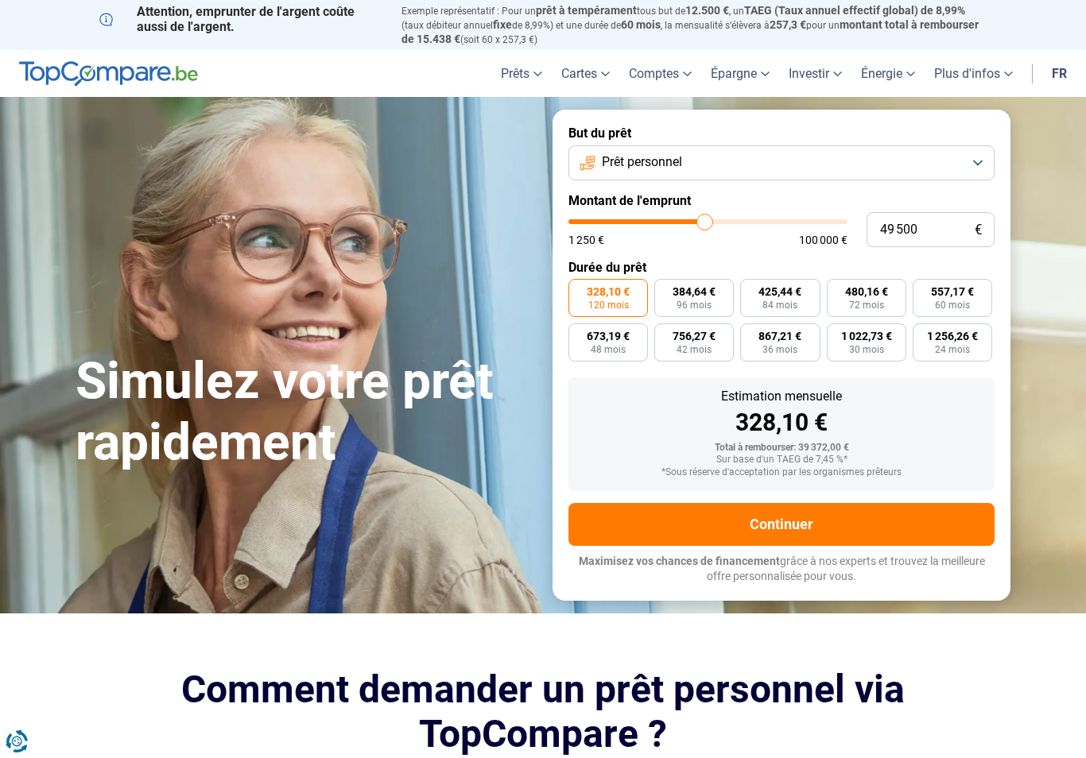
type input "49 750"
type input "49750"
type input "50 250"
type input "50250"
type input "50 500"
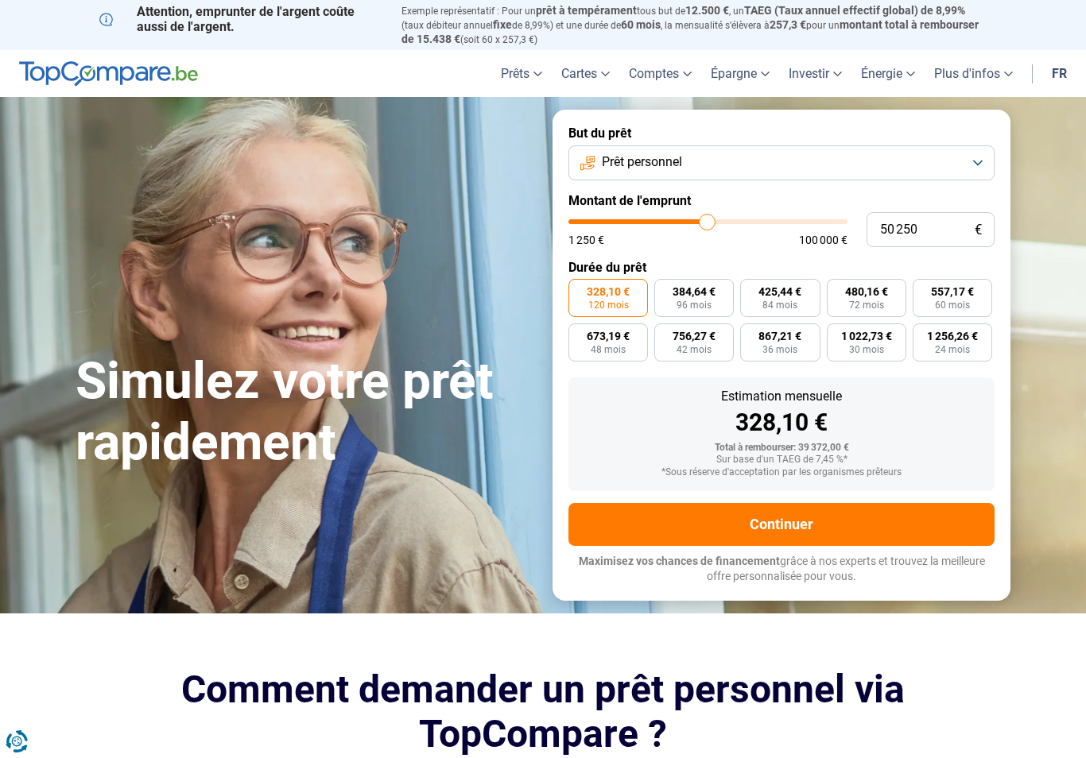
type input "50500"
type input "50 750"
type input "50750"
type input "51 000"
type input "37000"
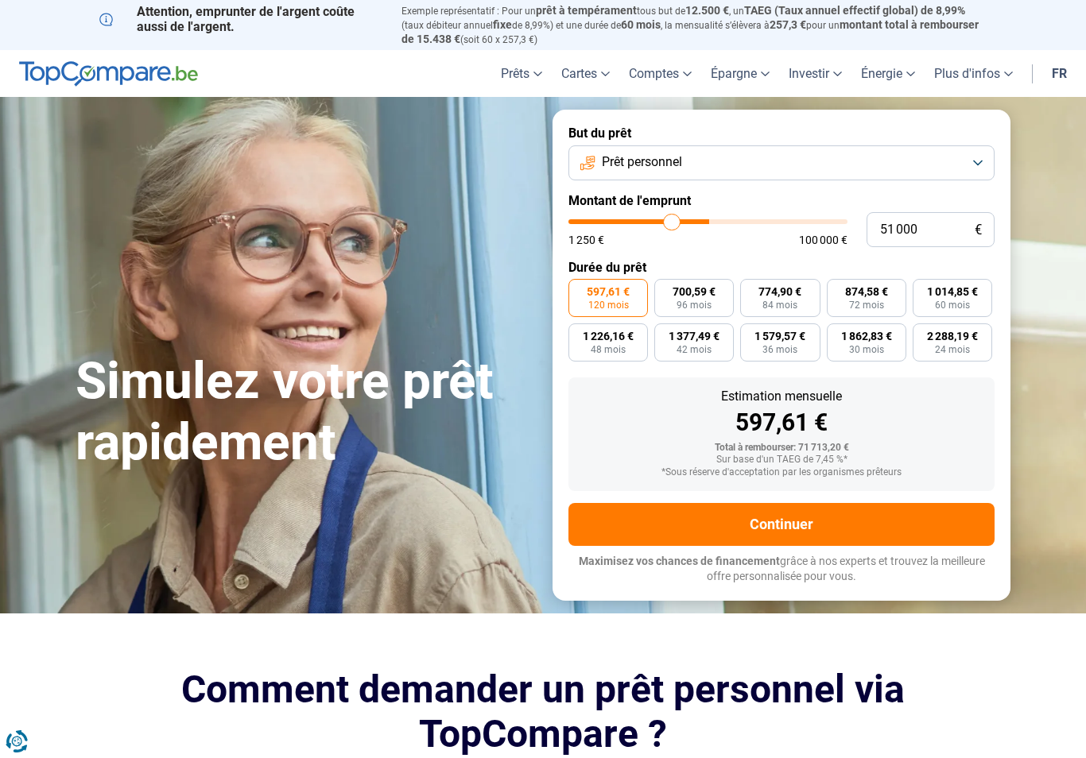
click at [672, 219] on input "range" at bounding box center [707, 221] width 279 height 5
type input "37 000"
type input "31000"
click at [656, 222] on input "range" at bounding box center [707, 221] width 279 height 5
type input "31 000"
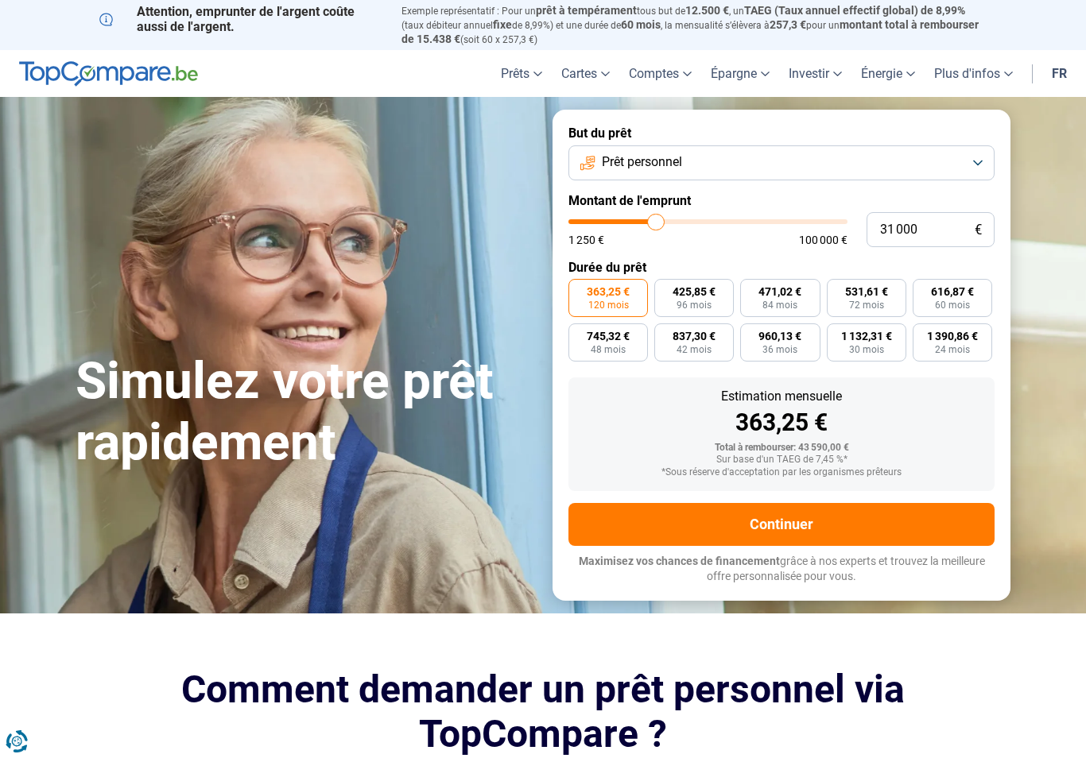
click at [982, 165] on button "Prêt personnel" at bounding box center [781, 162] width 426 height 35
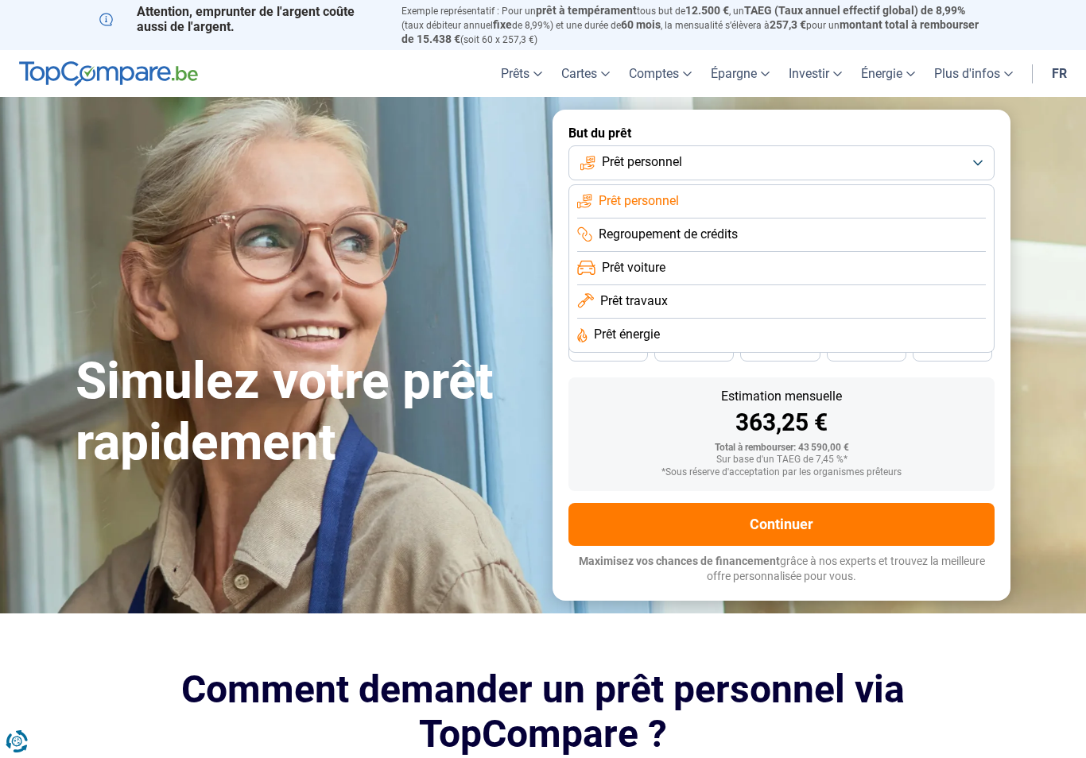
click at [833, 299] on li "Prêt travaux" at bounding box center [781, 301] width 409 height 33
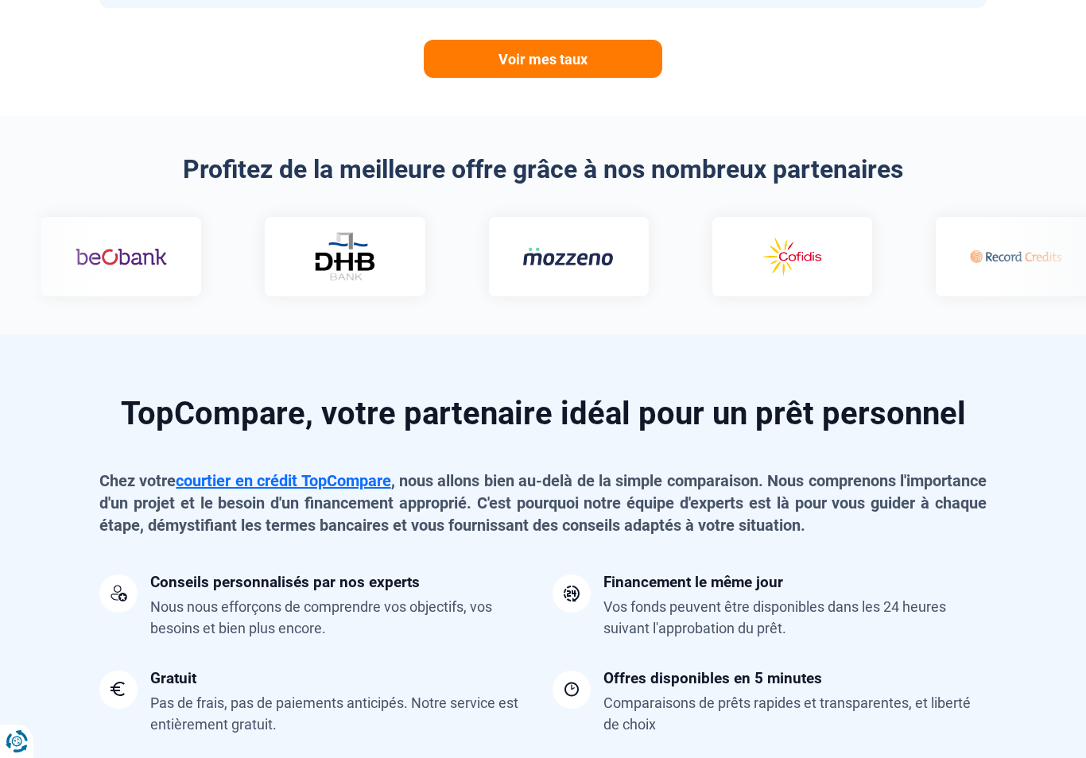
scroll to position [961, 0]
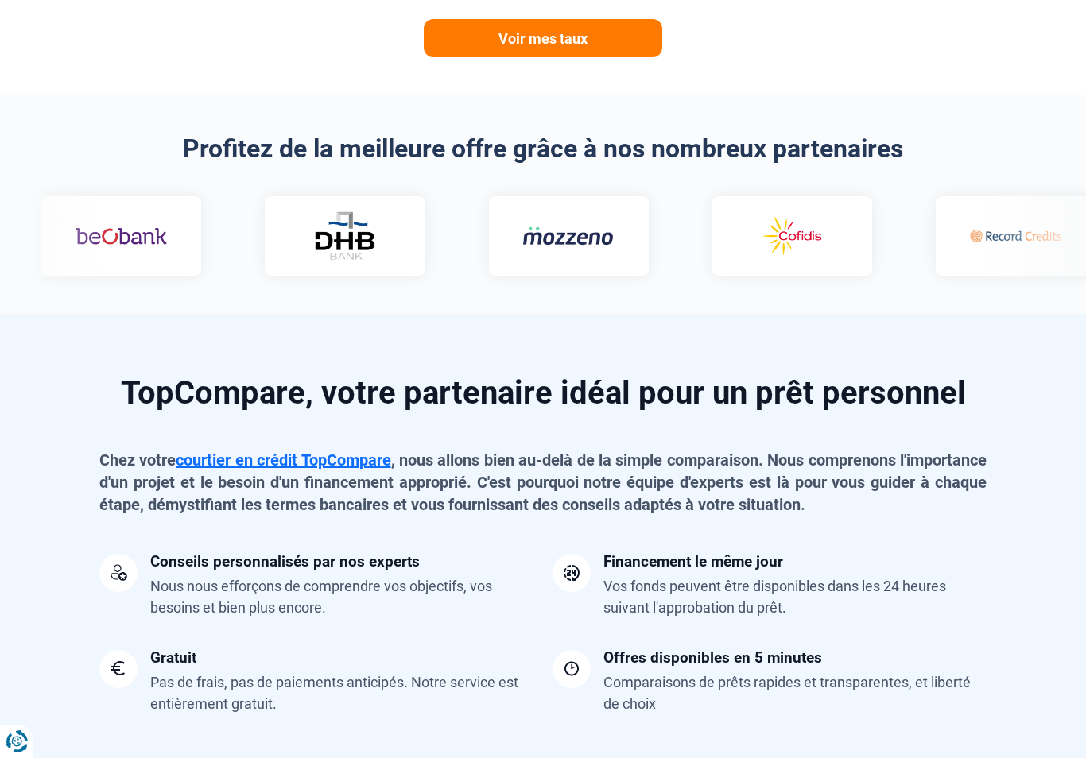
click at [1003, 238] on div at bounding box center [543, 235] width 1067 height 79
click at [982, 227] on div at bounding box center [543, 235] width 1067 height 79
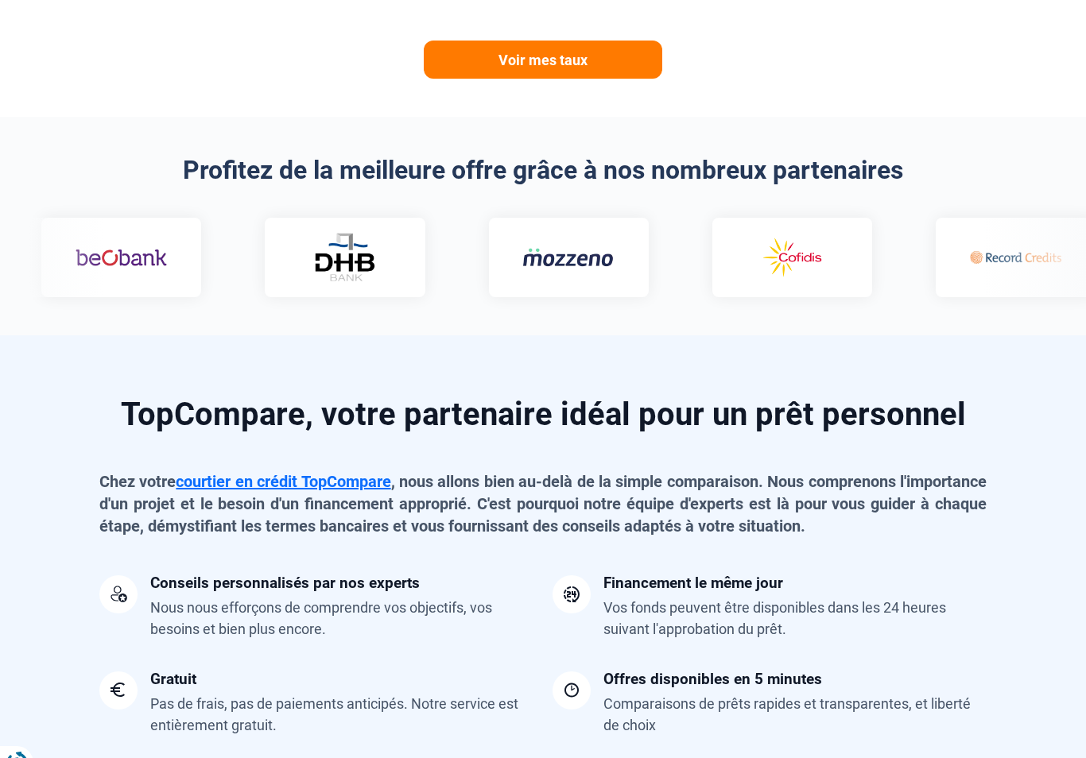
scroll to position [935, 0]
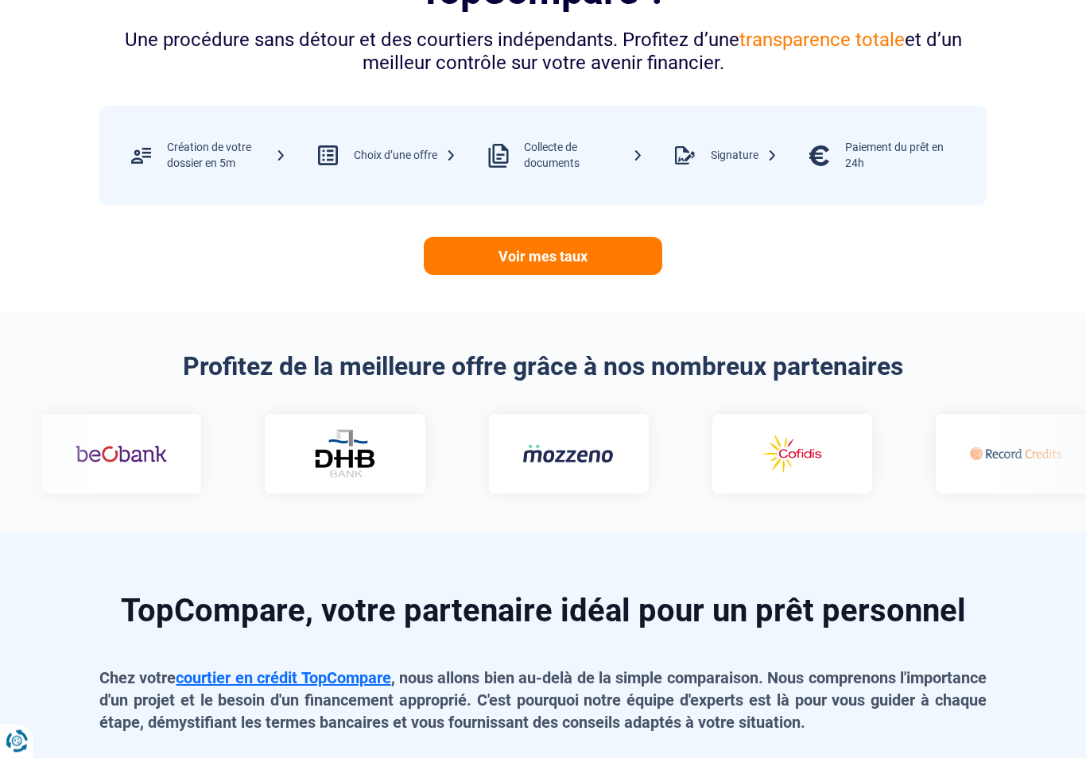
scroll to position [739, 0]
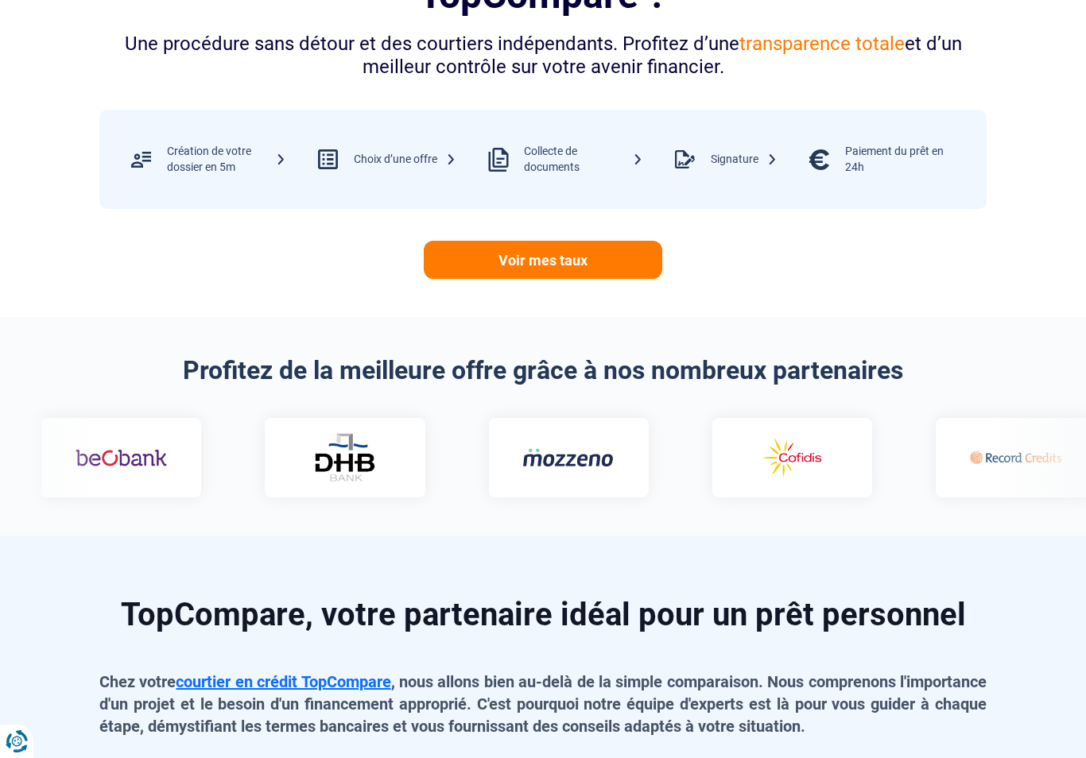
click at [595, 245] on link "Voir mes taux" at bounding box center [543, 260] width 238 height 38
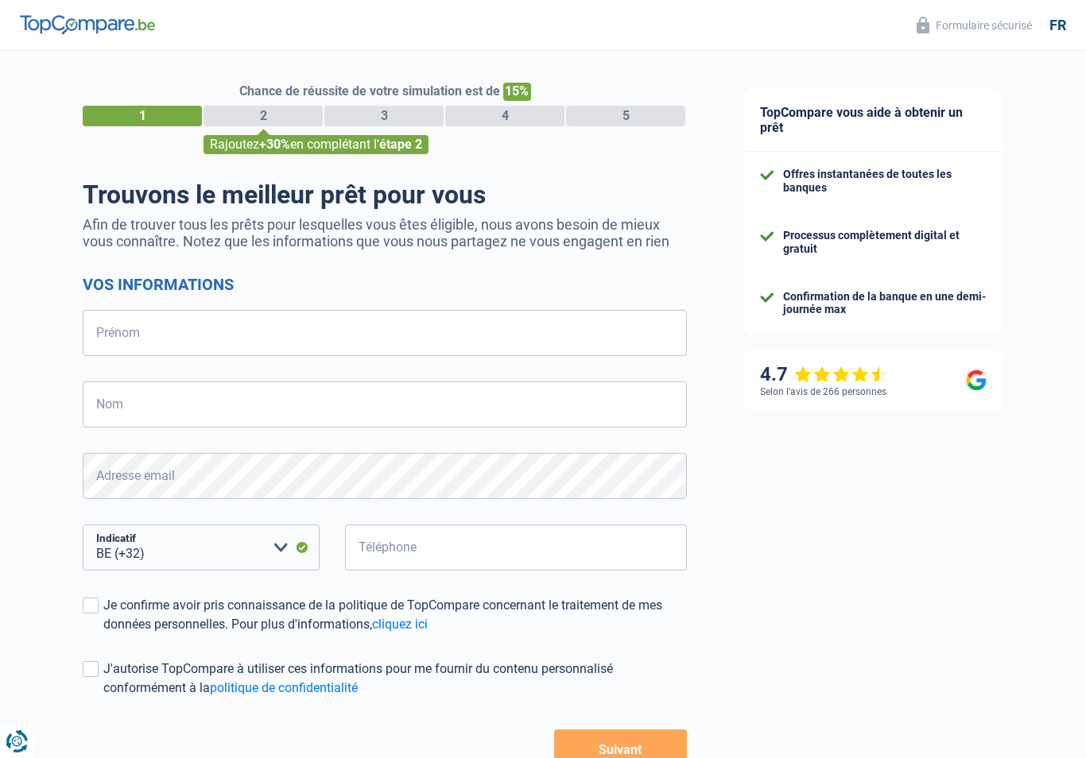
select select "32"
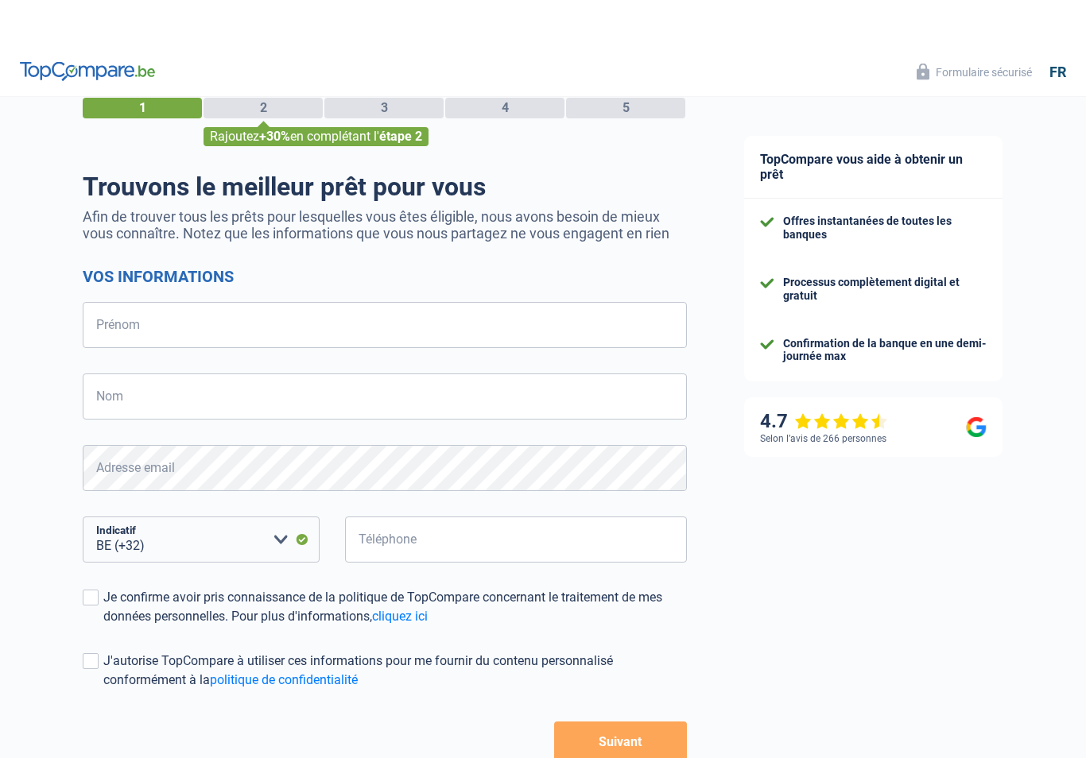
scroll to position [3, 0]
